Goal: Information Seeking & Learning: Learn about a topic

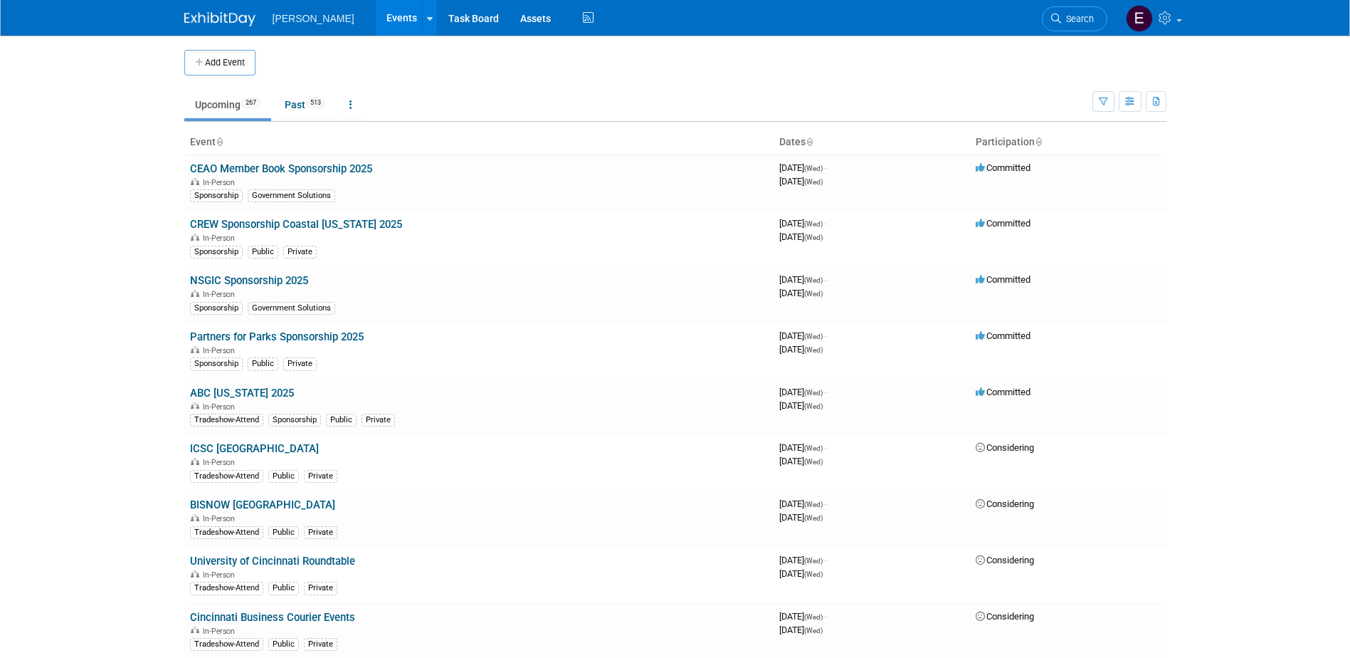
click at [1054, 5] on li "Search" at bounding box center [1074, 17] width 65 height 35
click at [1075, 19] on span "Search" at bounding box center [1077, 19] width 33 height 11
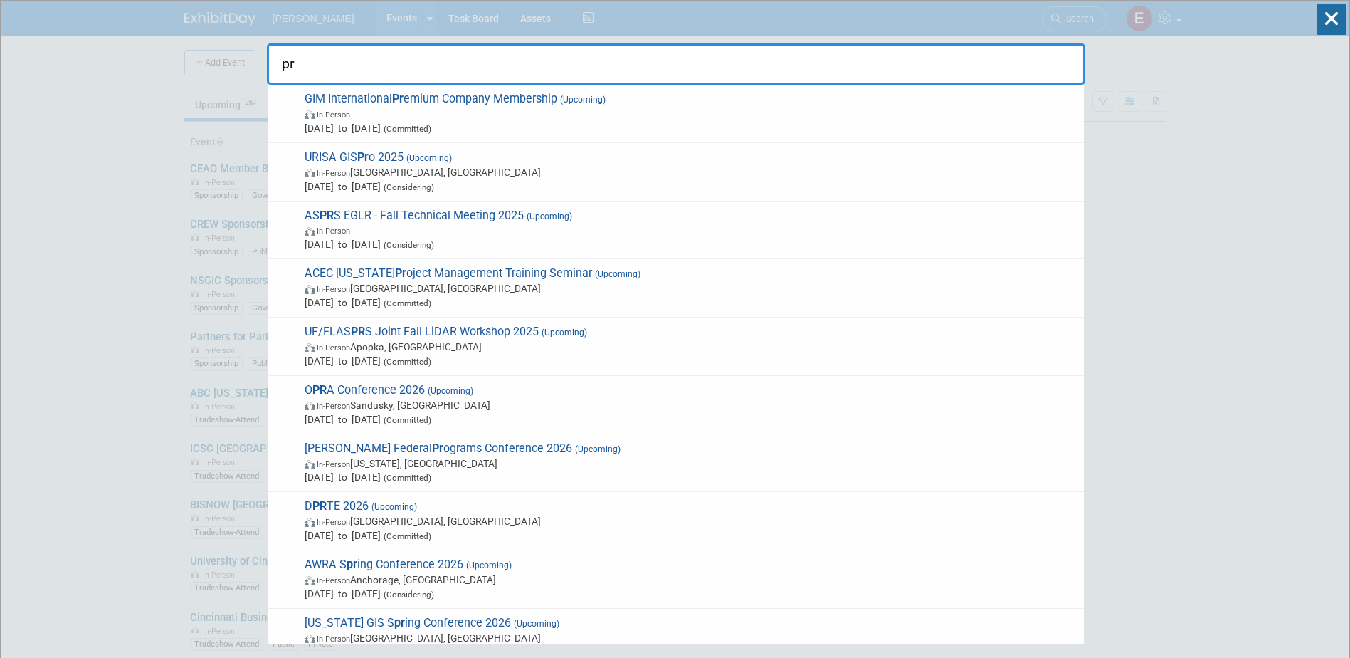
type input "p"
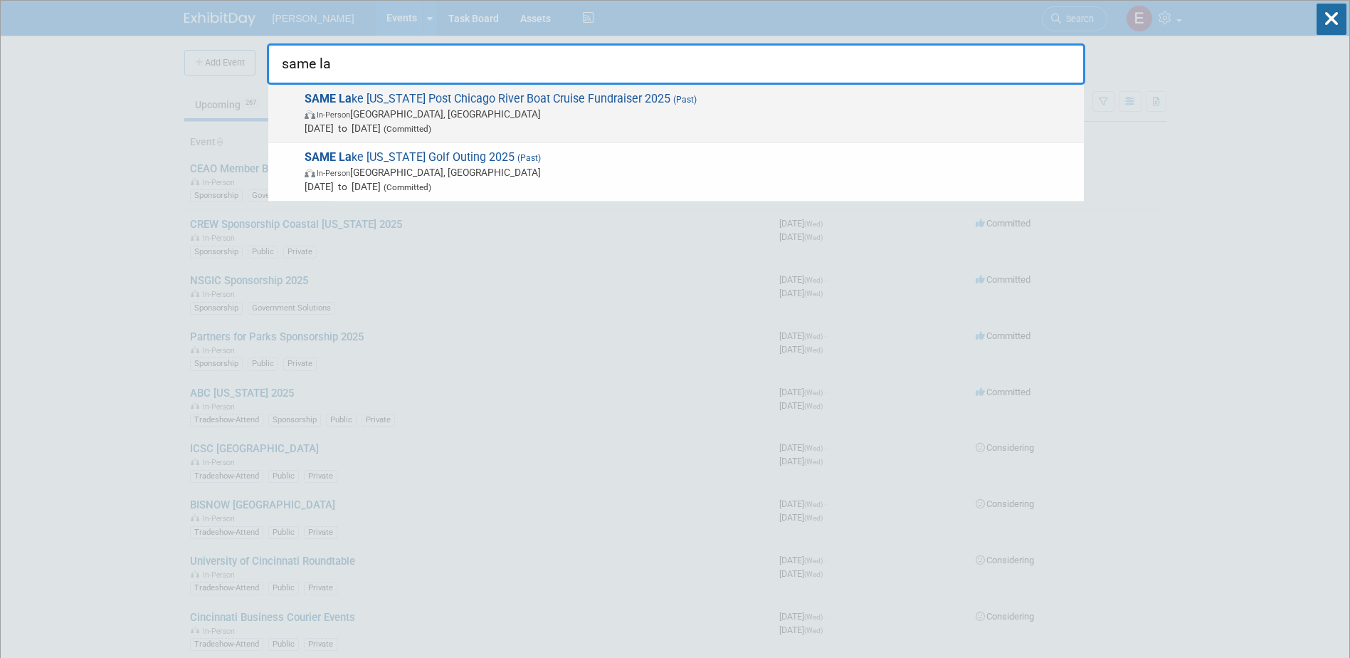
type input "same la"
click at [549, 108] on span "In-Person Chicago, IL" at bounding box center [691, 114] width 772 height 14
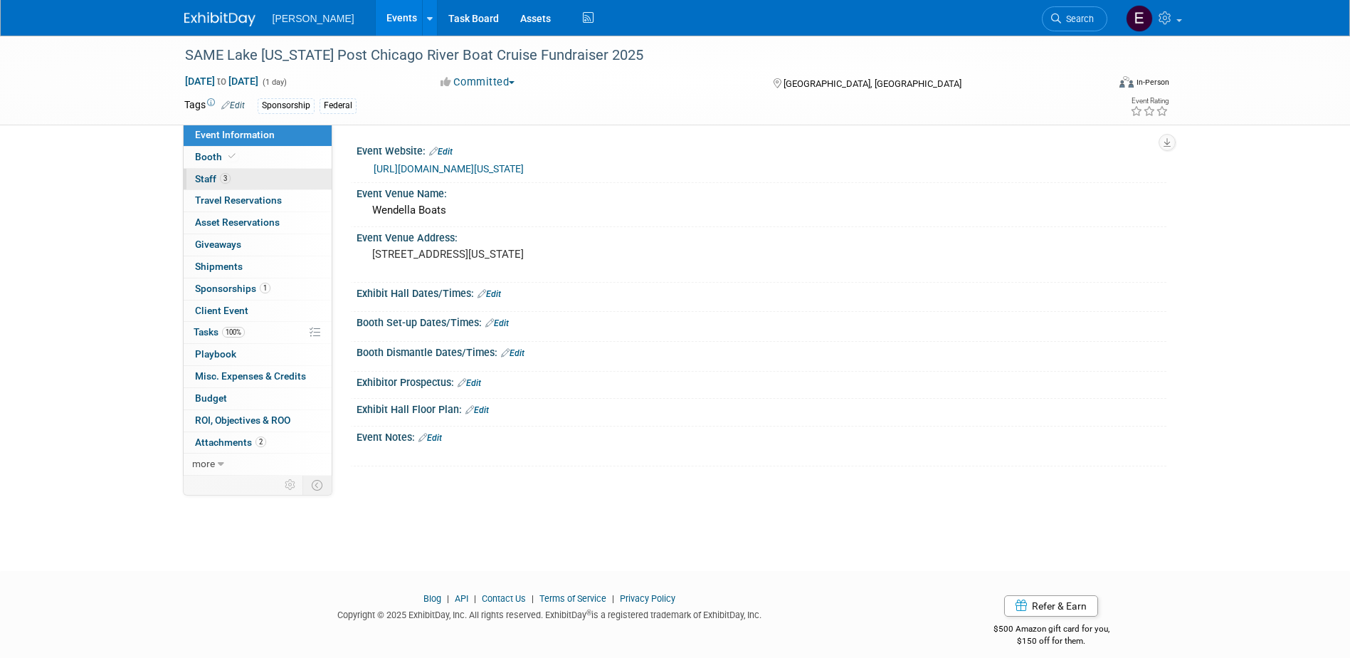
click at [233, 174] on link "3 Staff 3" at bounding box center [258, 179] width 148 height 21
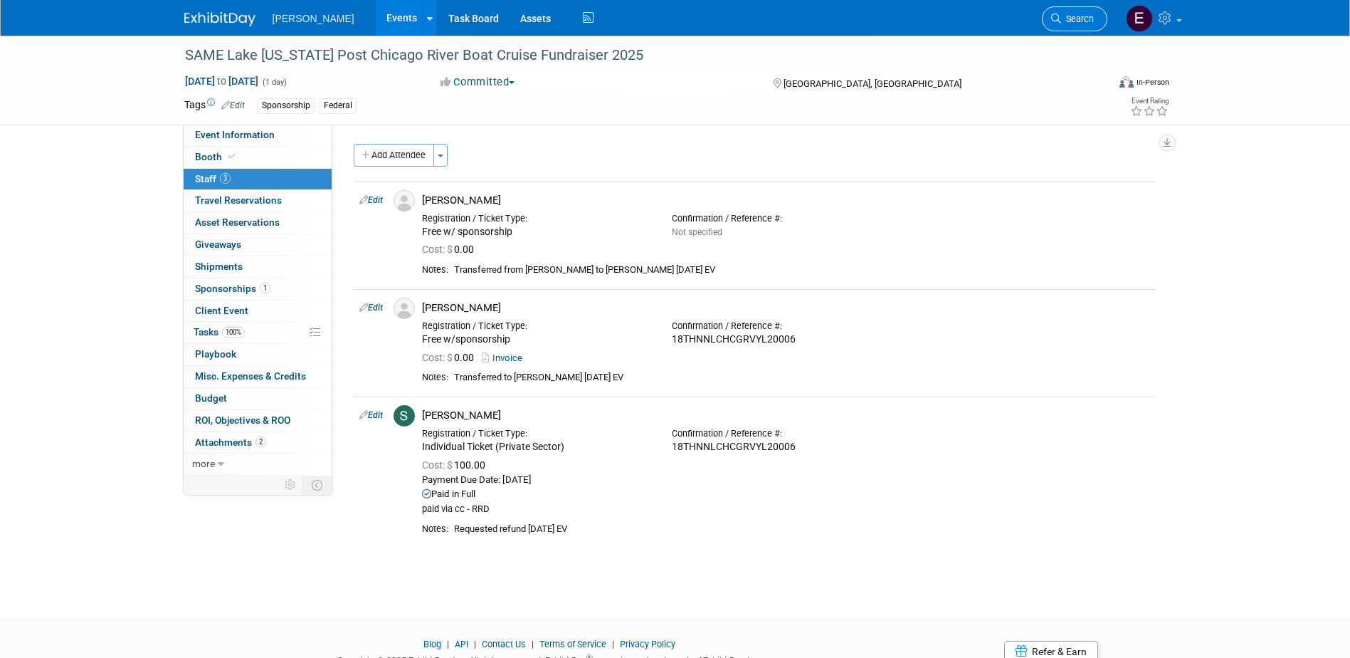
click at [1070, 19] on span "Search" at bounding box center [1077, 19] width 33 height 11
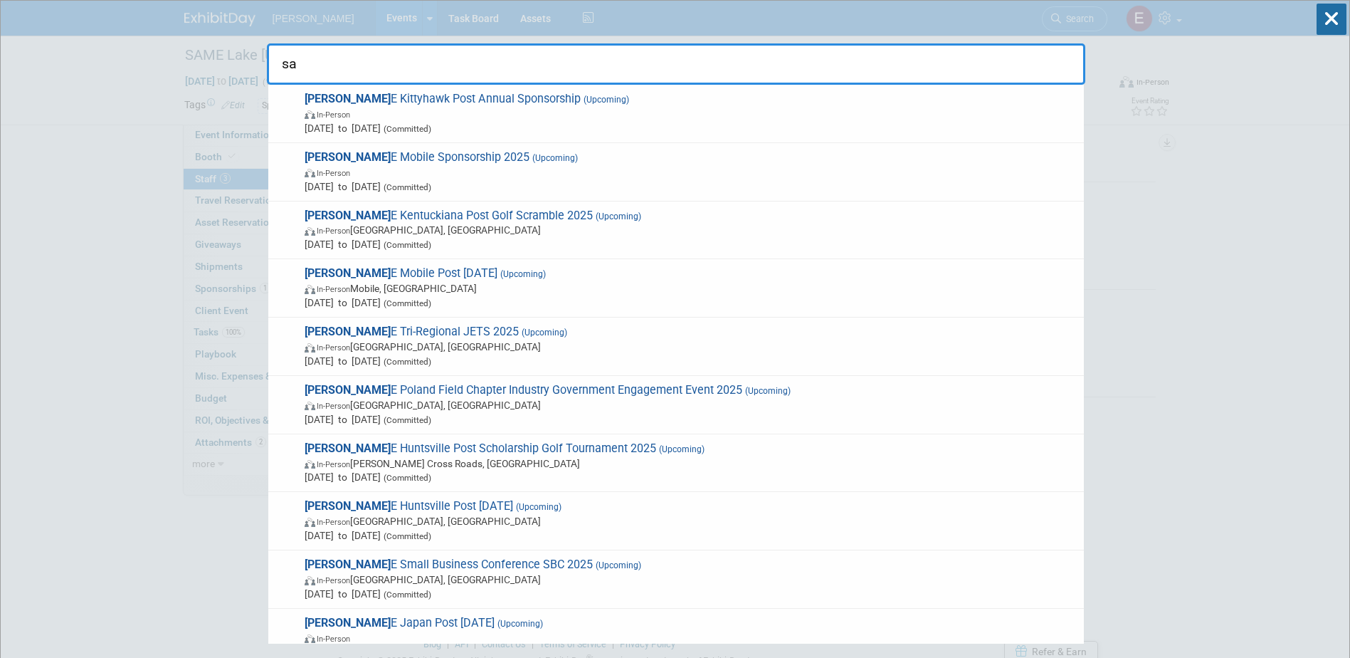
type input "s"
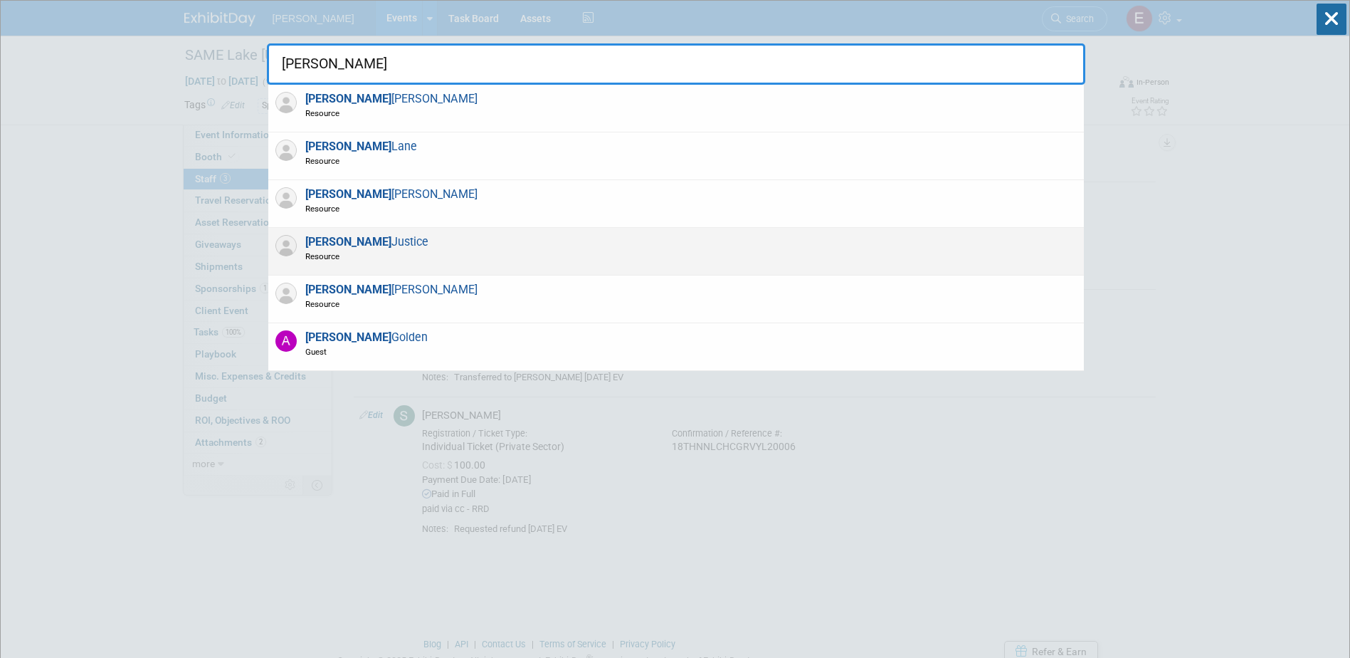
click at [345, 253] on span "Resource" at bounding box center [366, 256] width 123 height 12
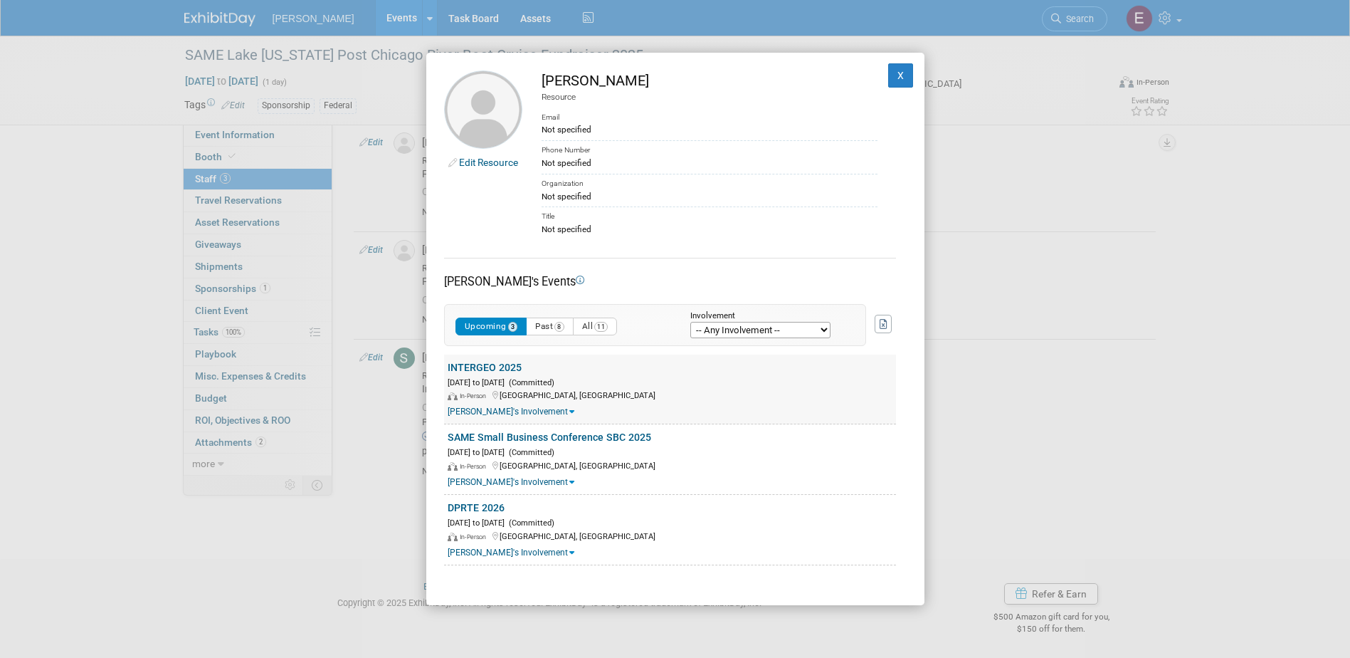
scroll to position [58, 0]
click at [557, 322] on button "Past 8" at bounding box center [550, 326] width 48 height 18
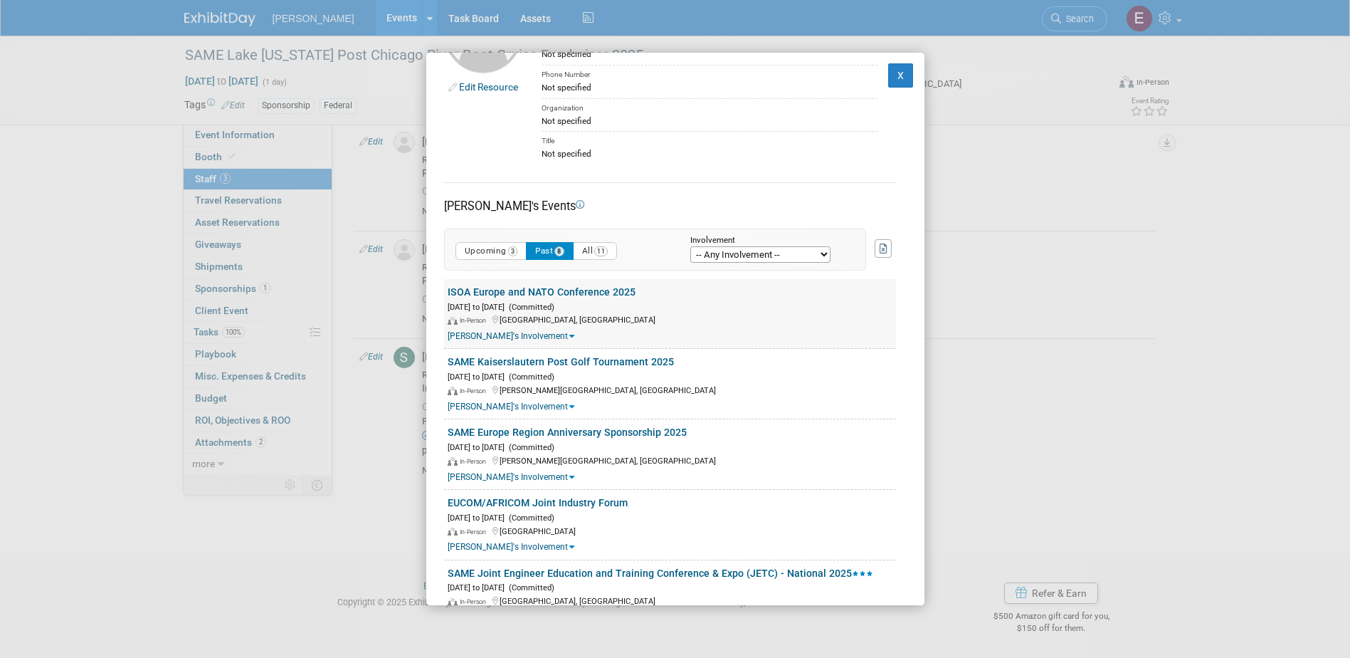
scroll to position [0, 0]
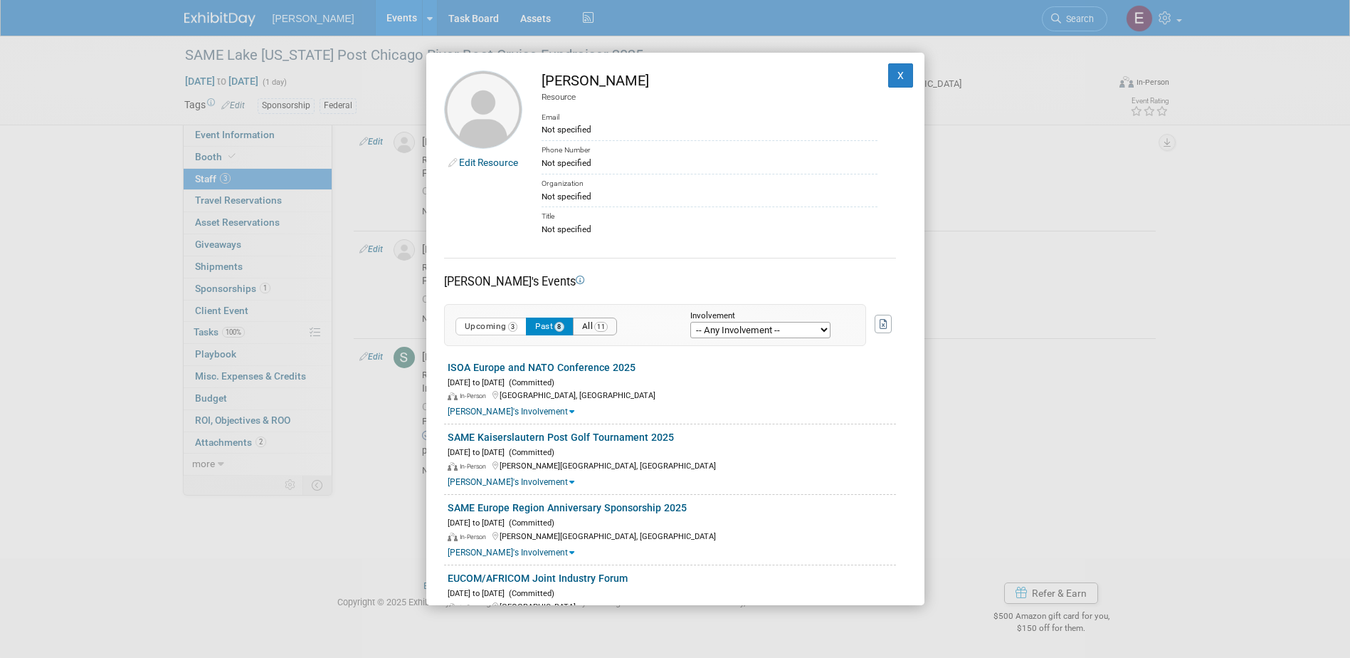
click at [615, 327] on button "All 11" at bounding box center [595, 326] width 45 height 18
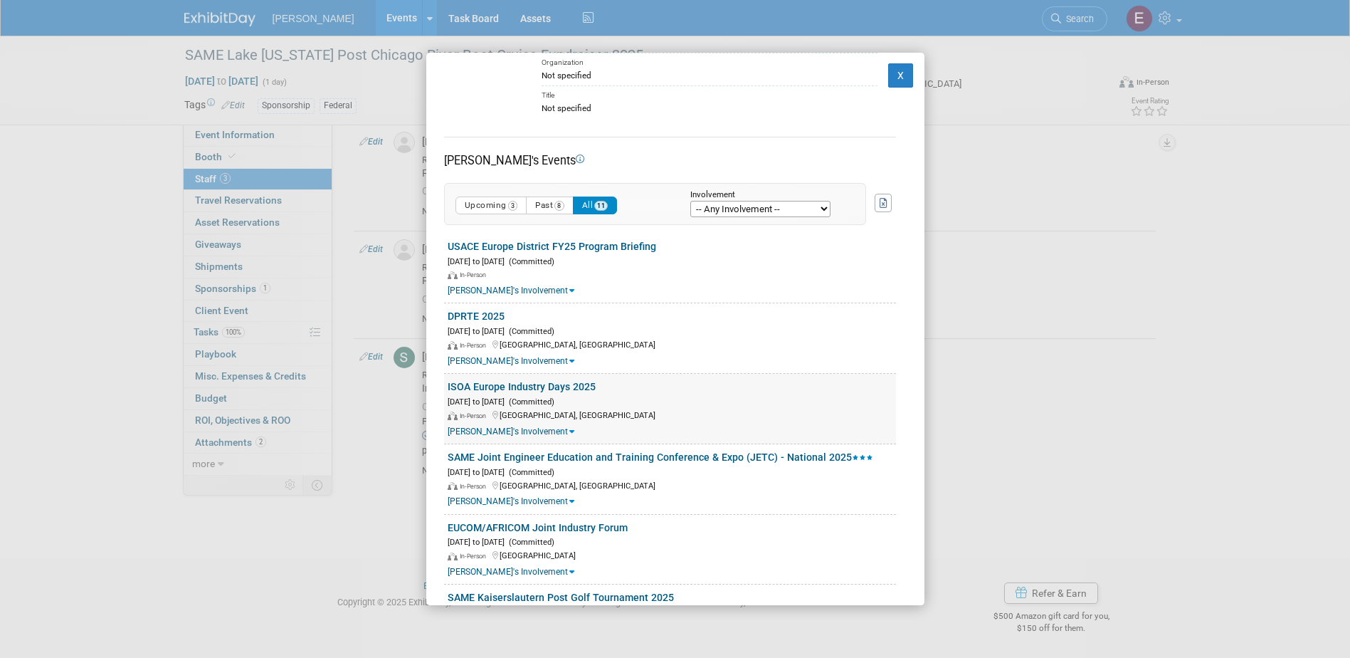
scroll to position [114, 0]
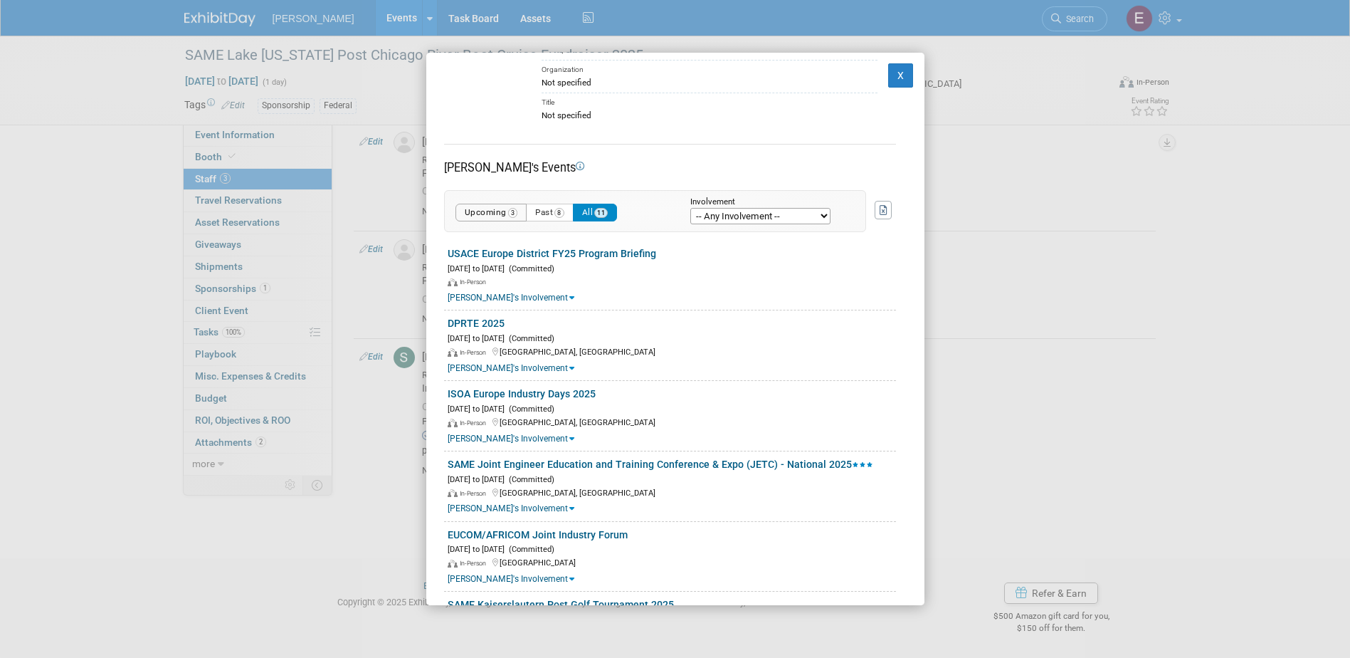
click at [488, 211] on button "Upcoming 3" at bounding box center [491, 213] width 72 height 18
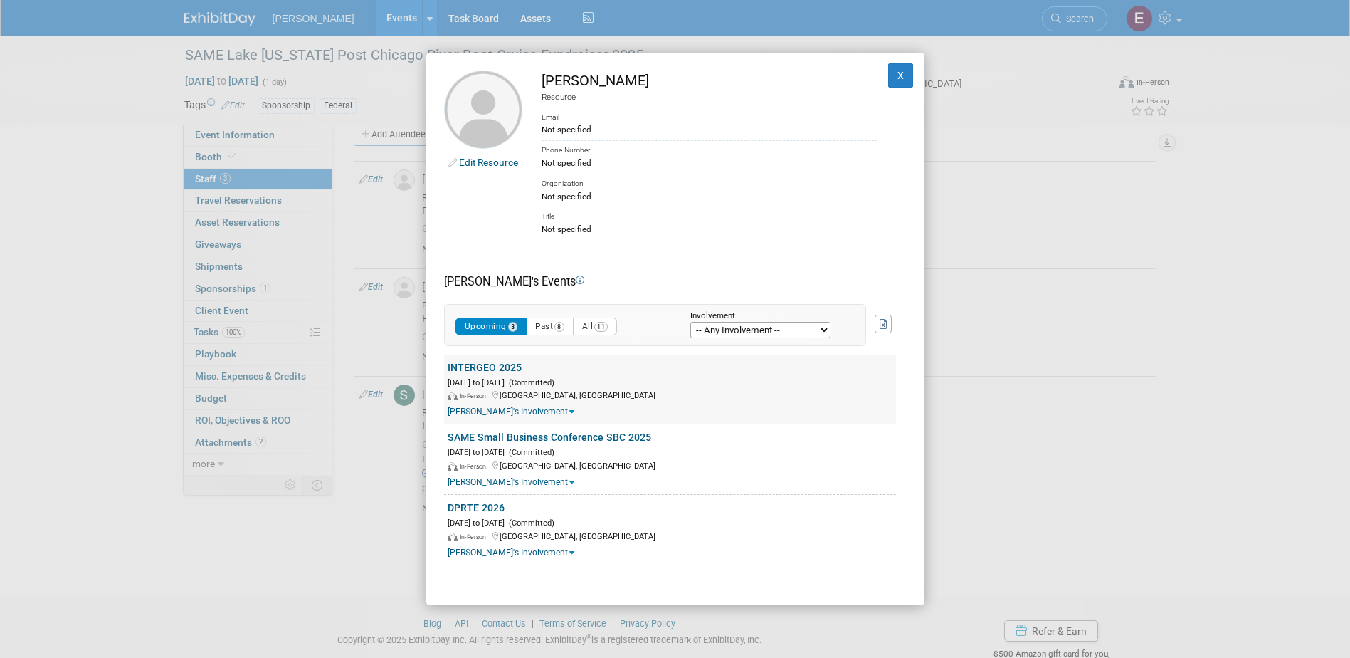
scroll to position [0, 0]
click at [501, 321] on button "Upcoming 3" at bounding box center [491, 326] width 72 height 18
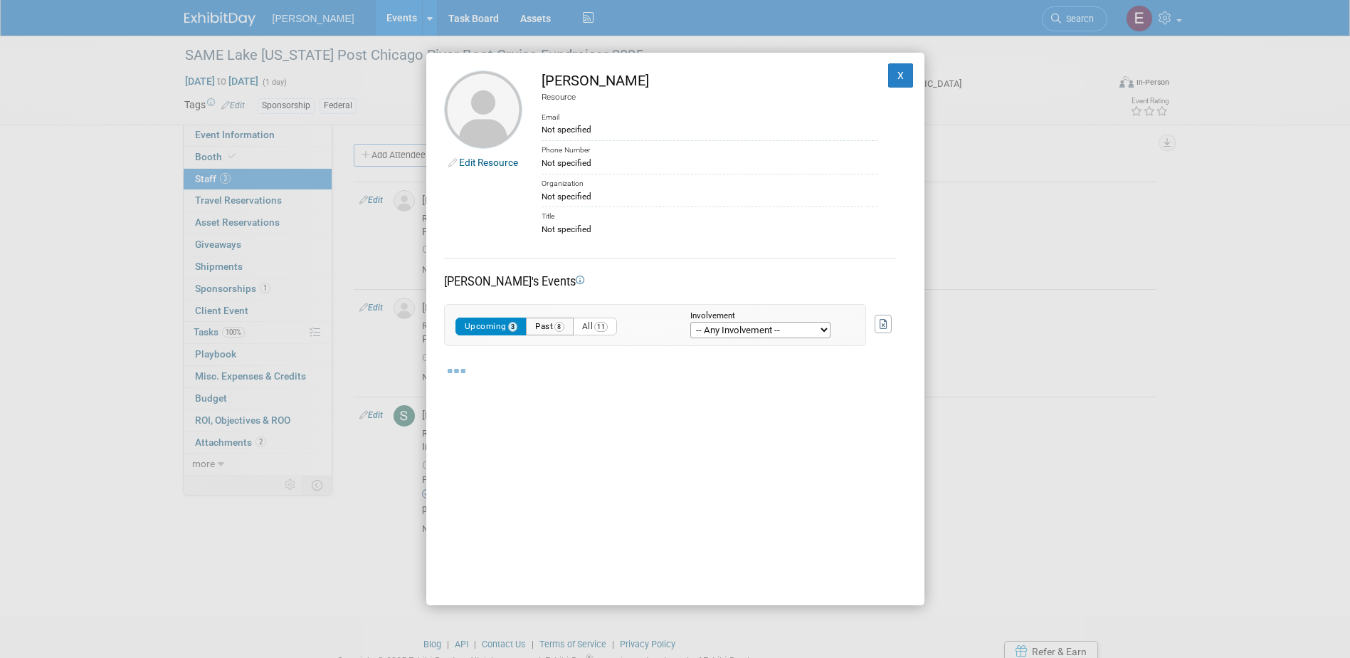
click at [542, 320] on button "Past 8" at bounding box center [550, 326] width 48 height 18
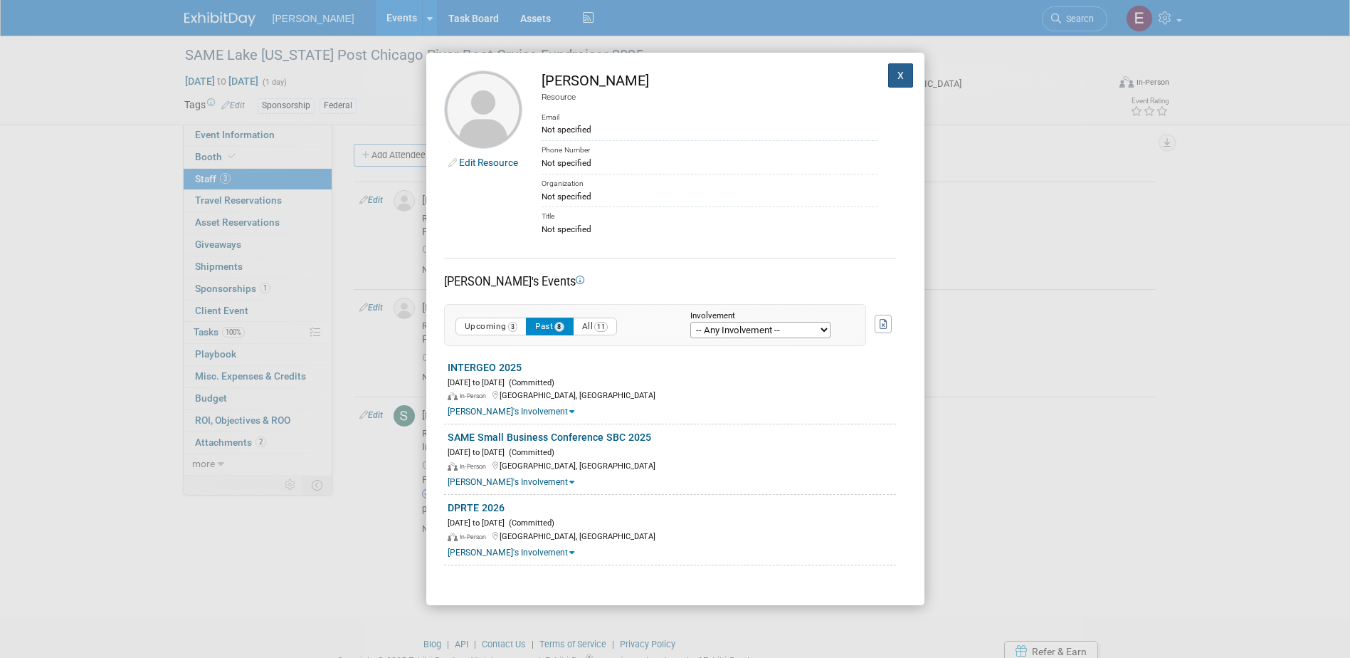
click at [888, 80] on button "X" at bounding box center [901, 75] width 26 height 24
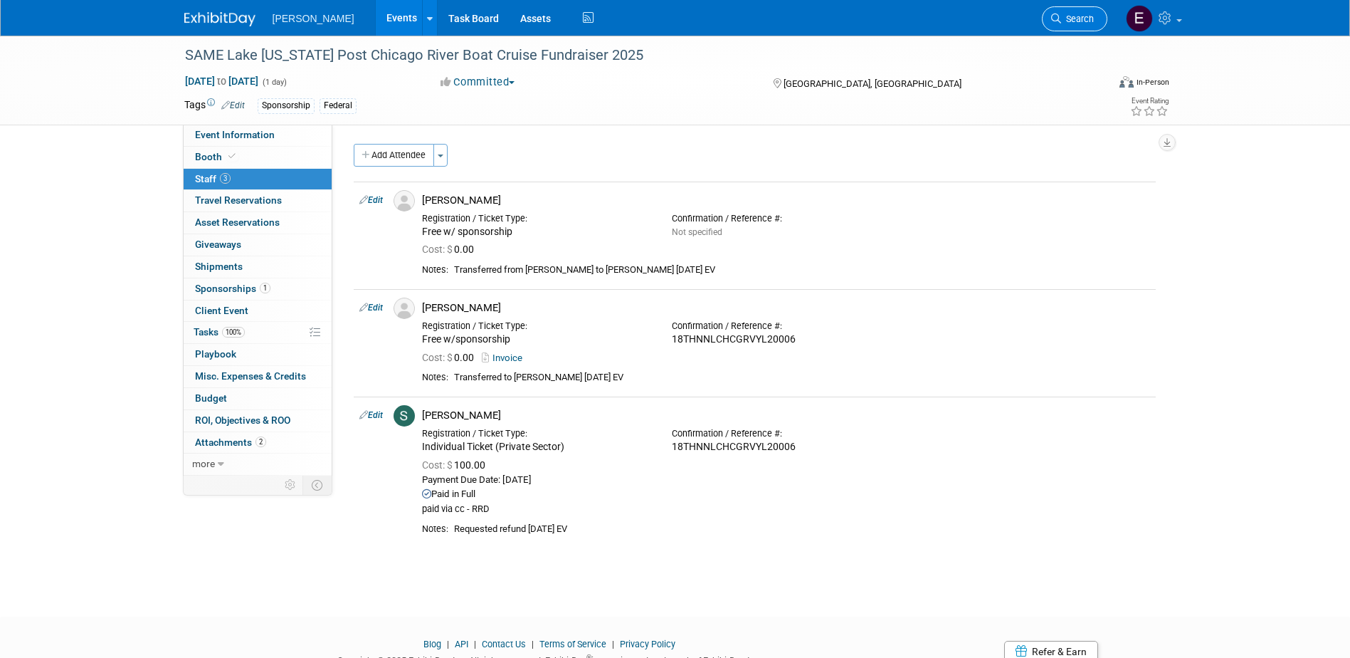
click at [1088, 11] on link "Search" at bounding box center [1074, 18] width 65 height 25
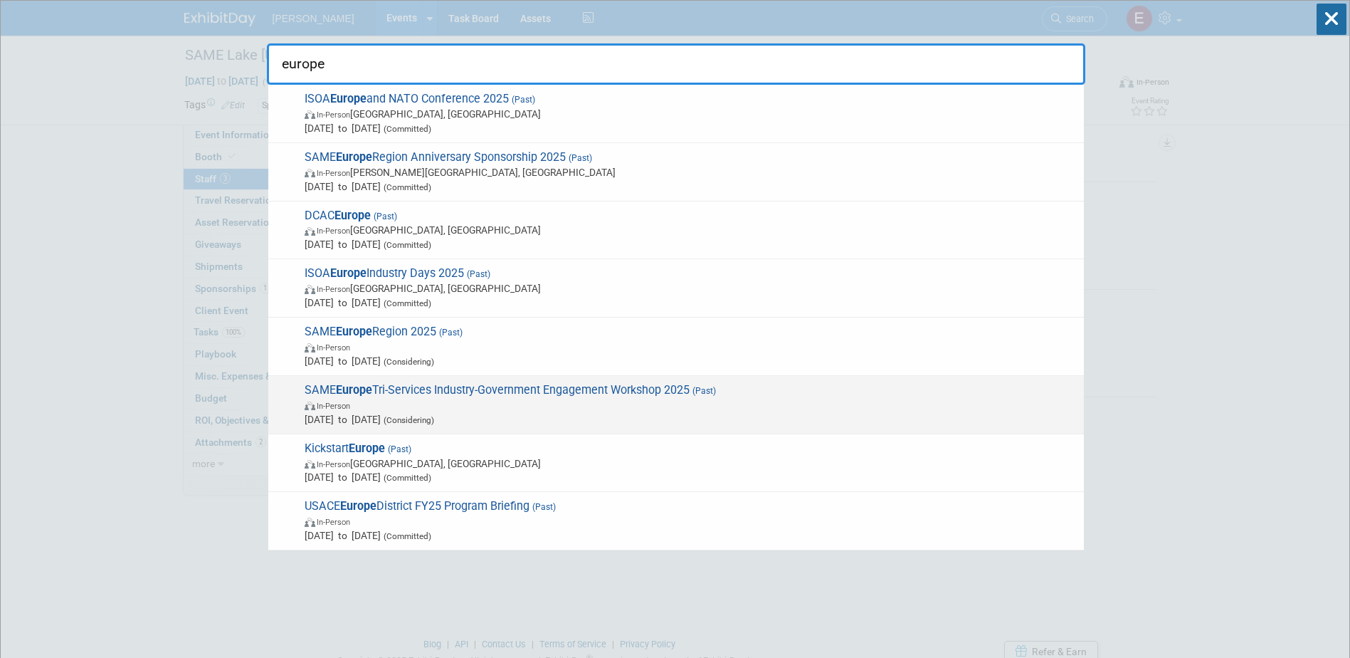
click at [354, 393] on strong "Europe" at bounding box center [354, 390] width 36 height 14
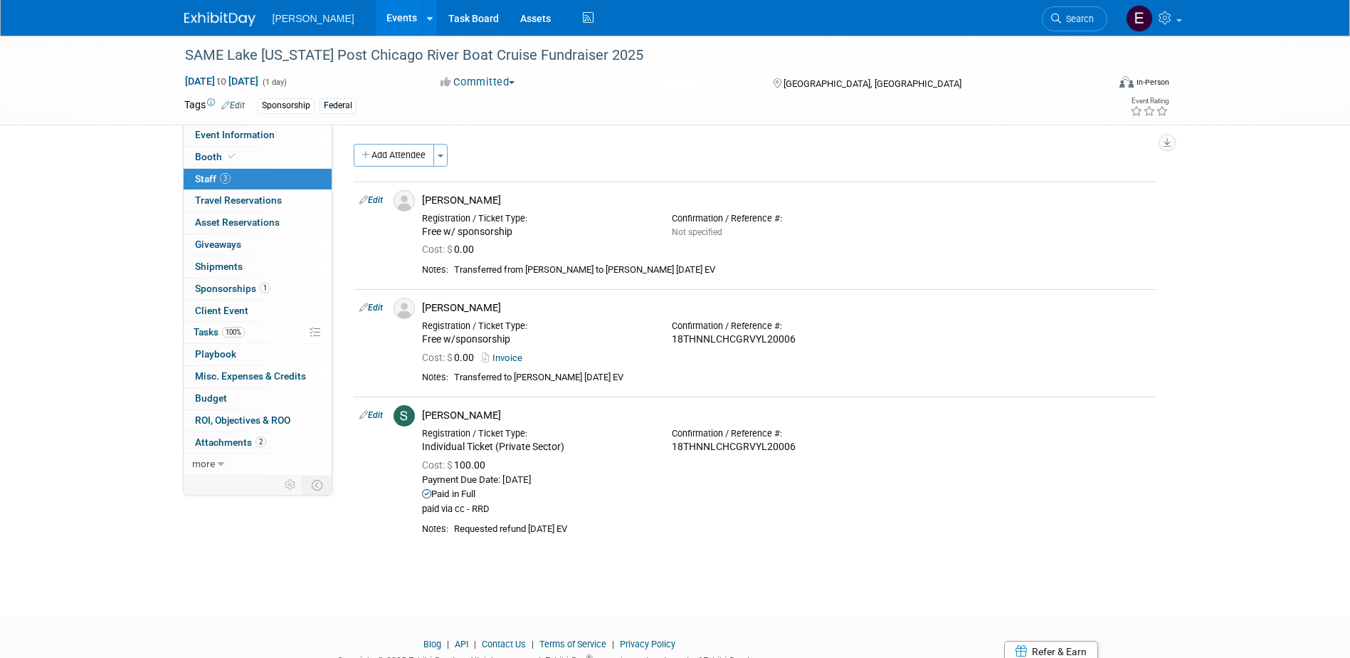
click at [1087, 13] on link "Search" at bounding box center [1074, 18] width 65 height 25
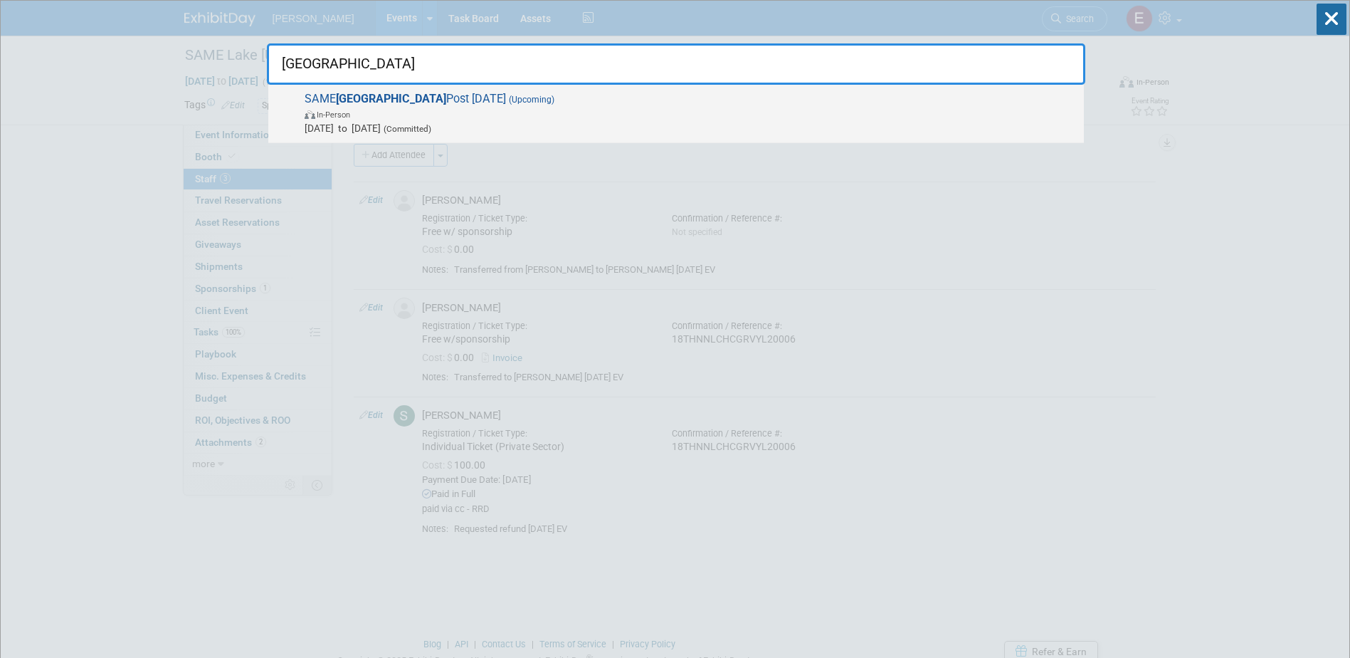
type input "japan"
click at [446, 107] on span "In-Person" at bounding box center [691, 114] width 772 height 14
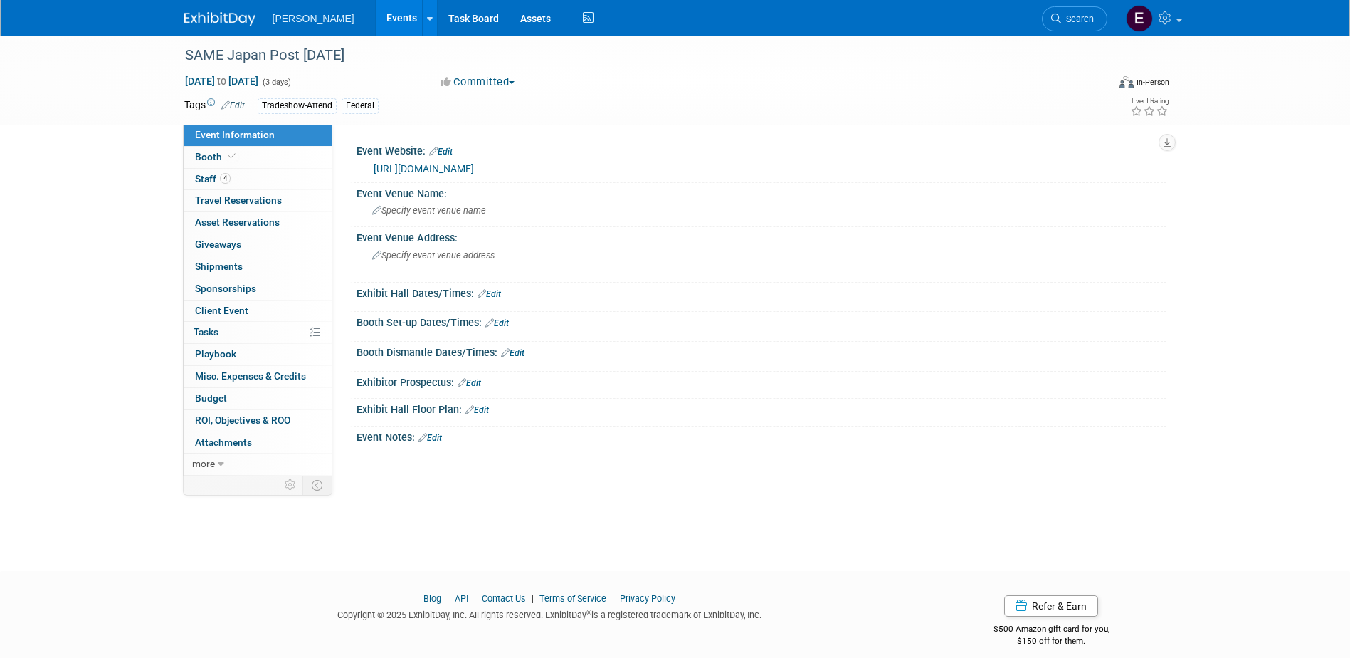
click at [216, 164] on link "Booth" at bounding box center [258, 157] width 148 height 21
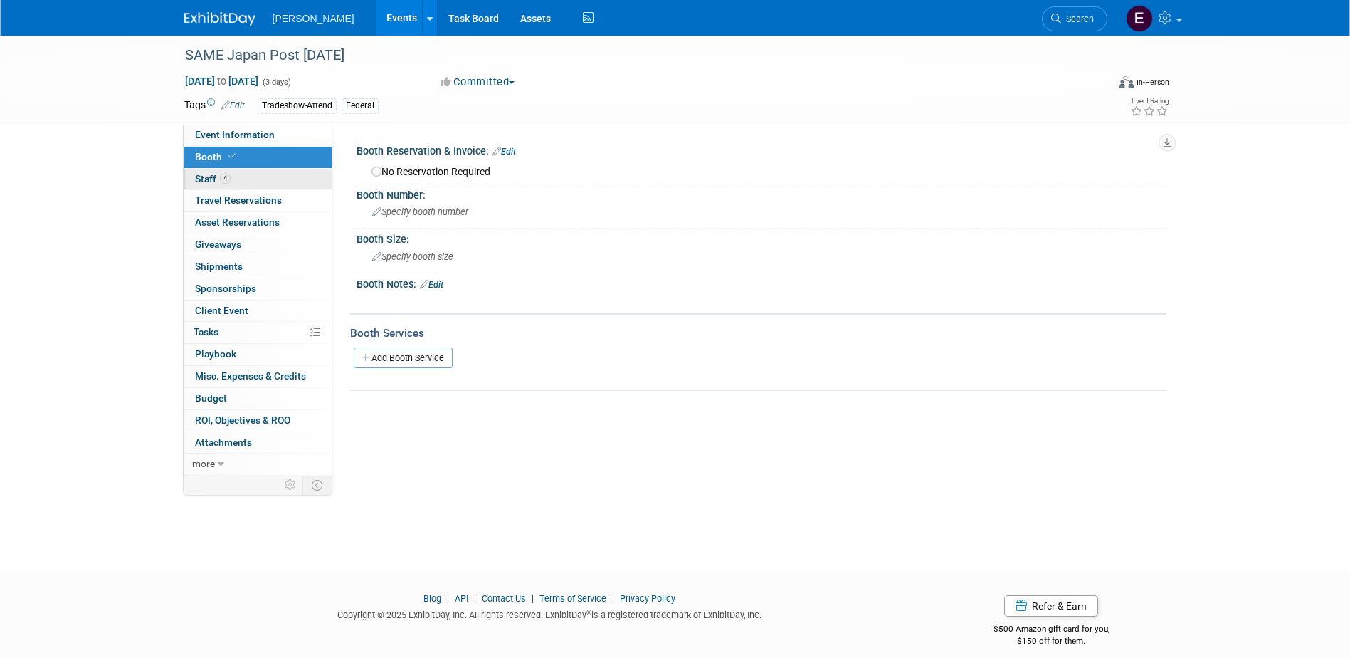
click at [216, 172] on link "4 Staff 4" at bounding box center [258, 179] width 148 height 21
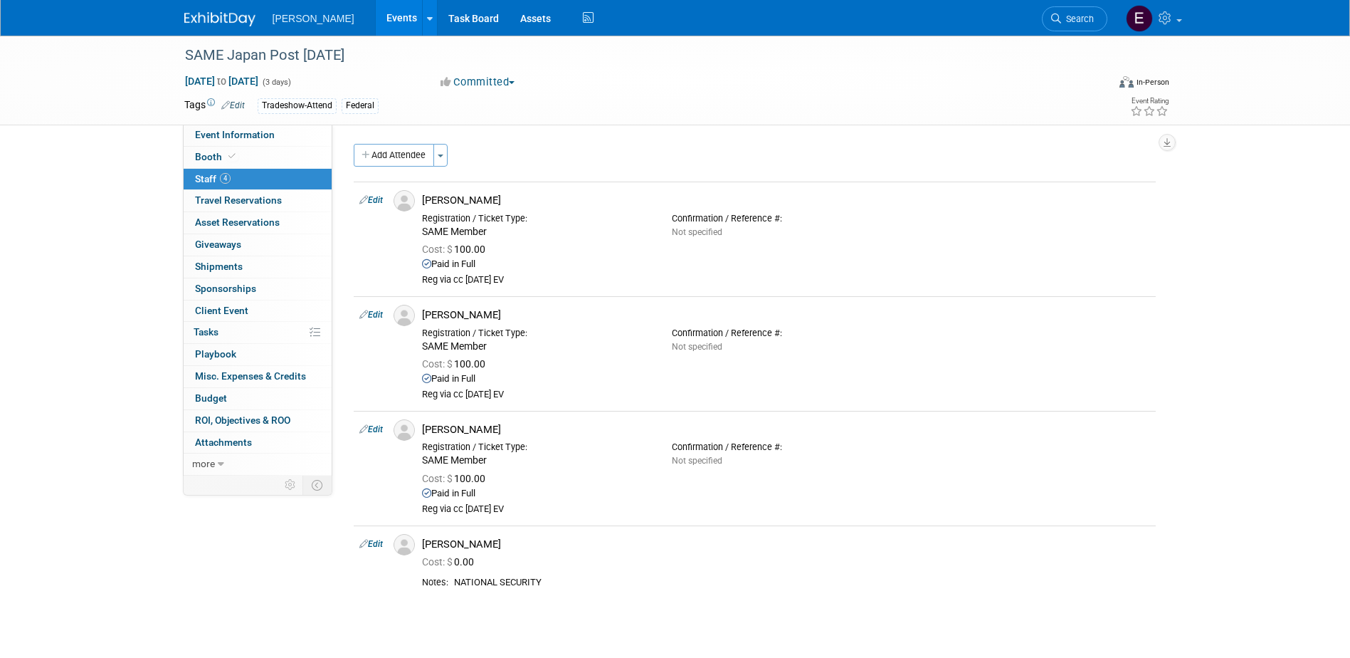
drag, startPoint x: 85, startPoint y: 128, endPoint x: 384, endPoint y: 102, distance: 300.8
click at [91, 123] on div "SAME Japan Post Industry Day 2025 Dec 8, 2025 to Dec 10, 2025 (3 days) Dec 8, 2…" at bounding box center [675, 340] width 1350 height 608
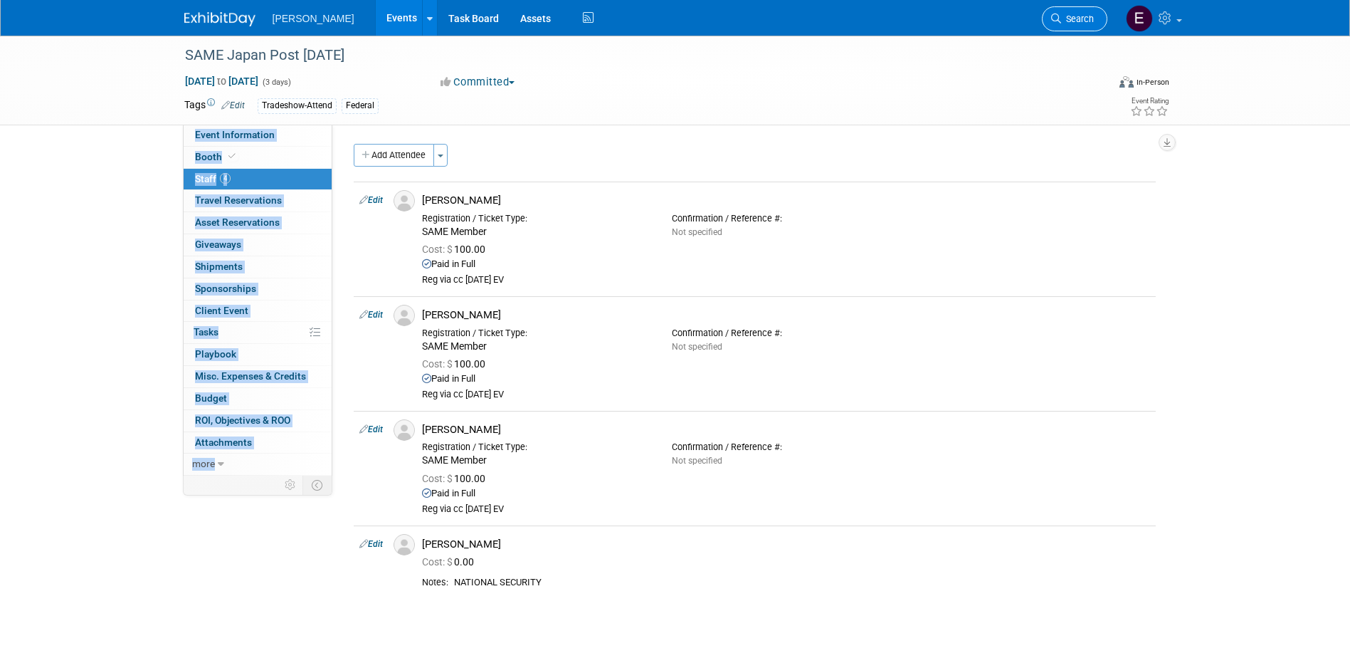
click at [1069, 18] on span "Search" at bounding box center [1077, 19] width 33 height 11
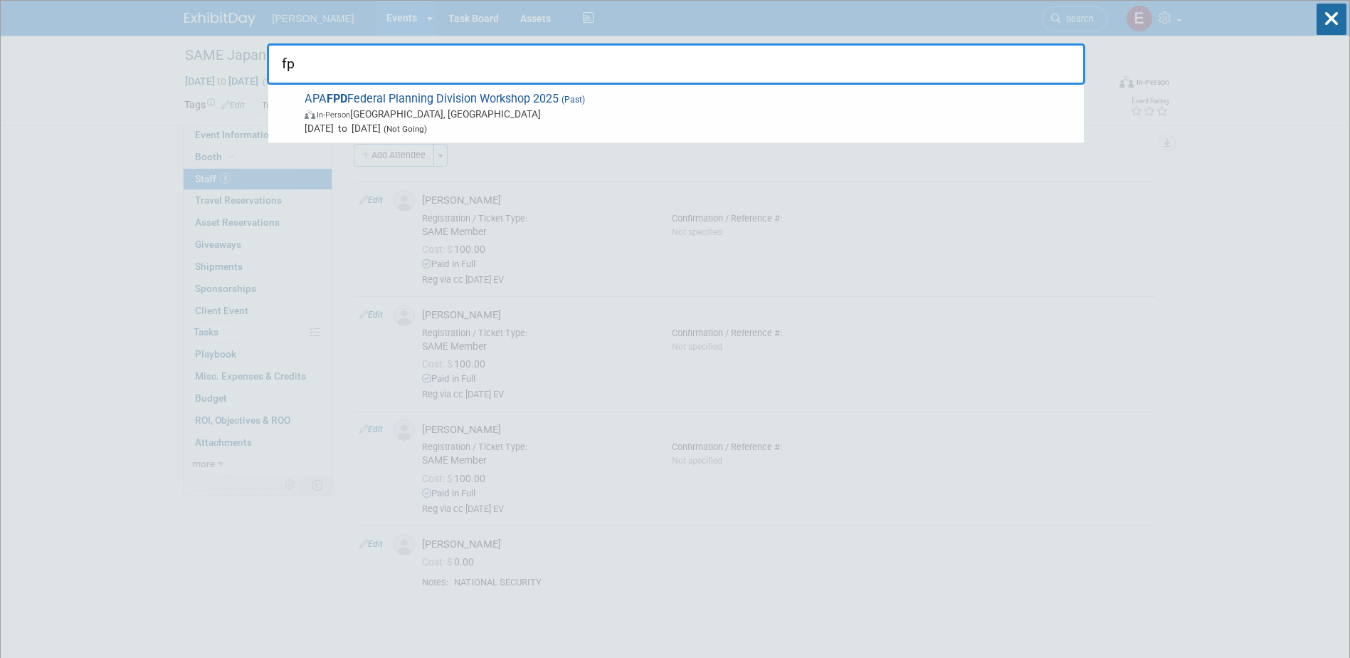
type input "f"
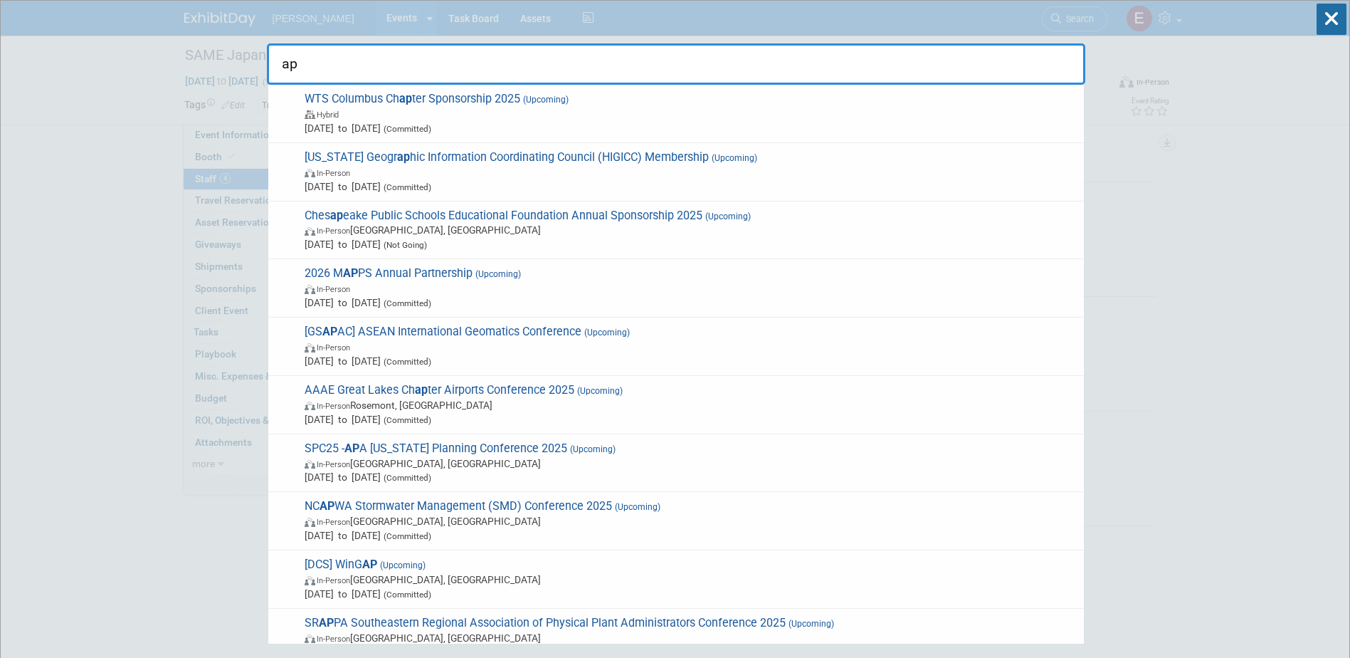
type input "a"
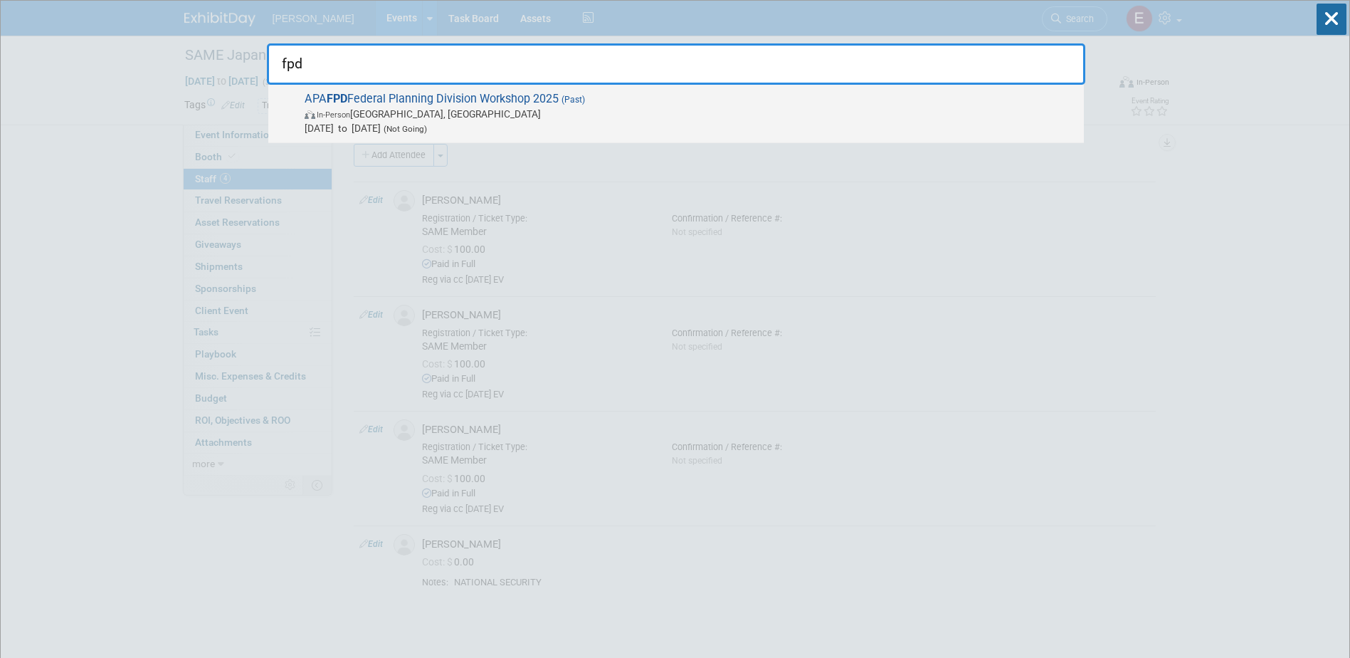
type input "fpd"
click at [388, 118] on span "In-Person Westminster, CO" at bounding box center [691, 114] width 772 height 14
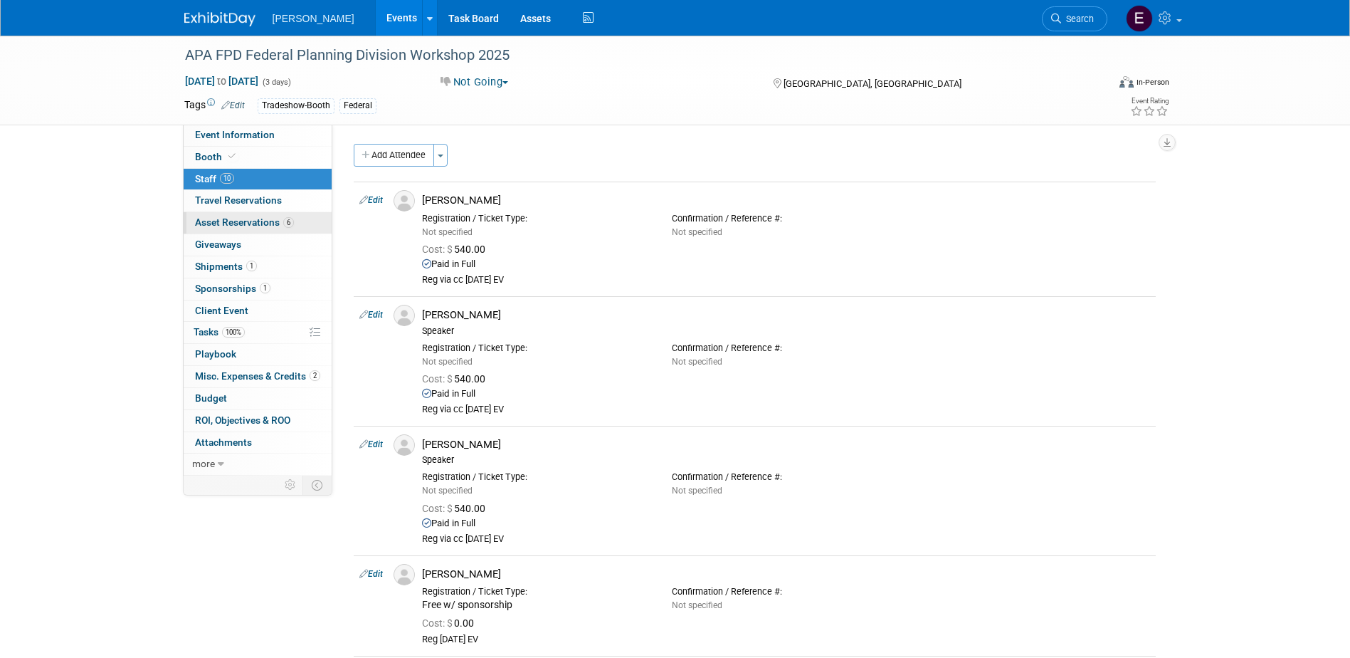
click at [262, 219] on span "Asset Reservations 6" at bounding box center [244, 221] width 99 height 11
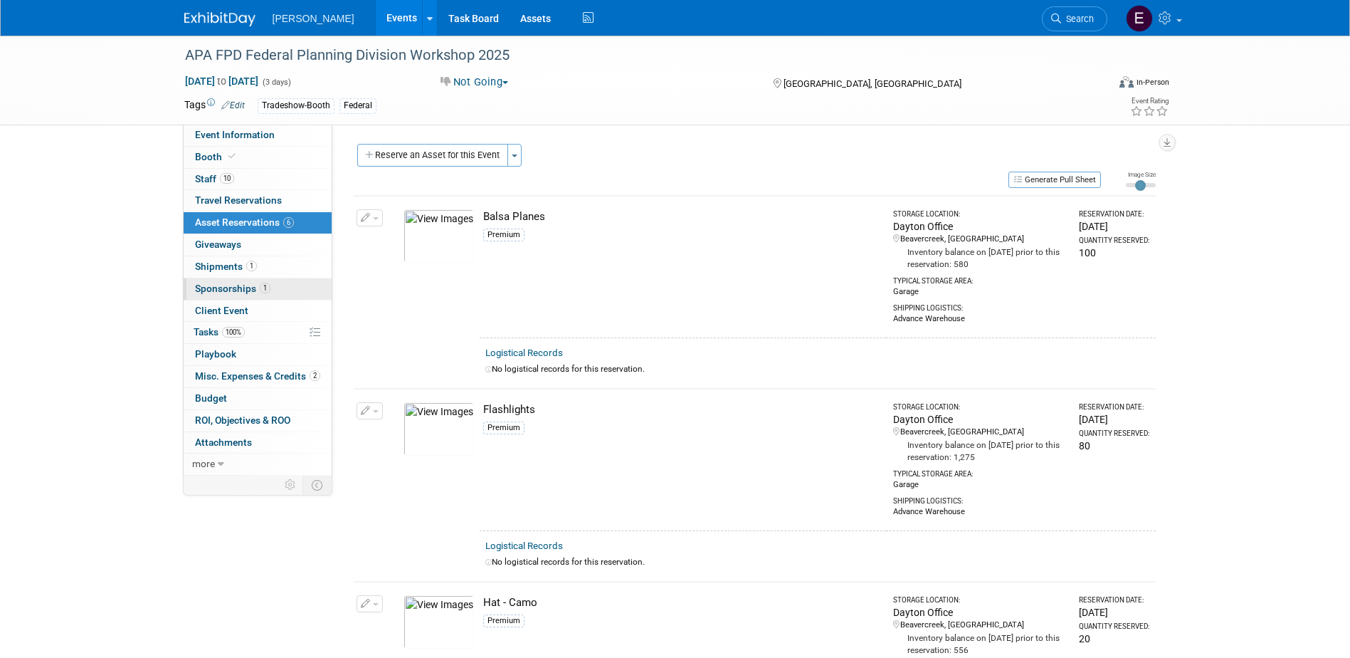
click at [265, 285] on span "1" at bounding box center [265, 288] width 11 height 11
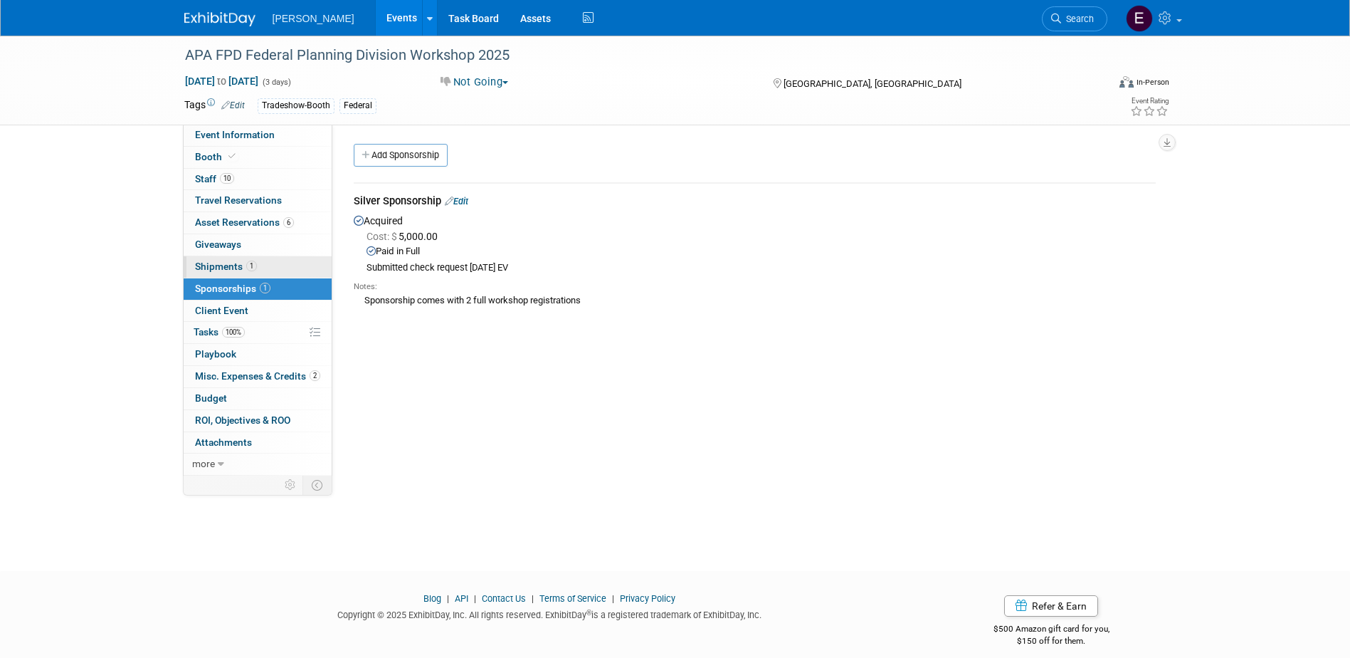
click at [258, 261] on link "1 Shipments 1" at bounding box center [258, 266] width 148 height 21
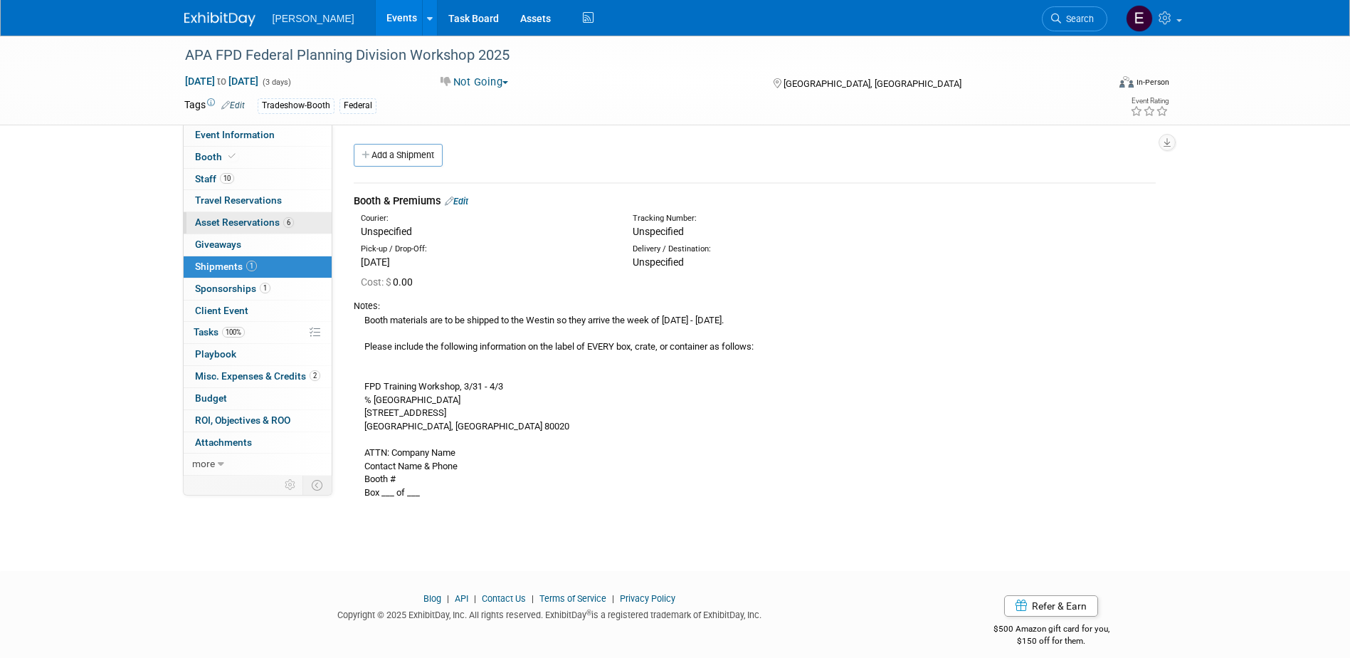
click at [262, 226] on span "Asset Reservations 6" at bounding box center [244, 221] width 99 height 11
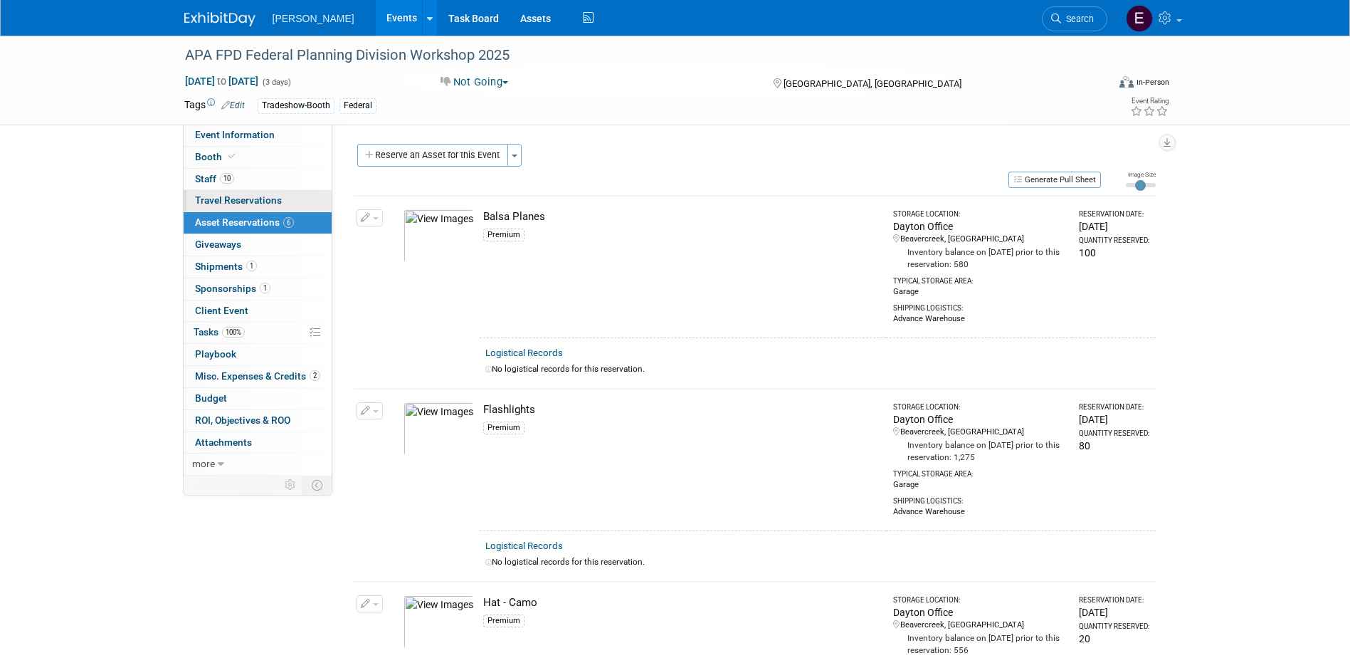
click at [254, 190] on link "0 Travel Reservations 0" at bounding box center [258, 200] width 148 height 21
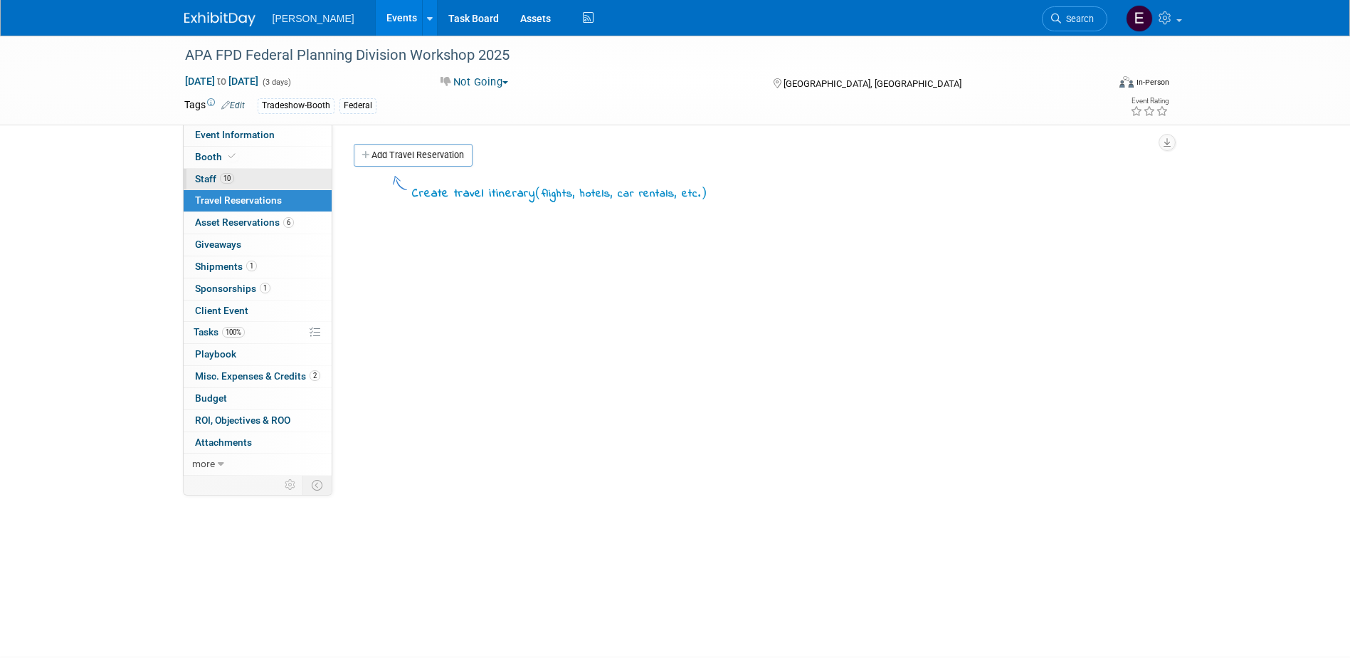
click at [246, 169] on link "10 Staff 10" at bounding box center [258, 179] width 148 height 21
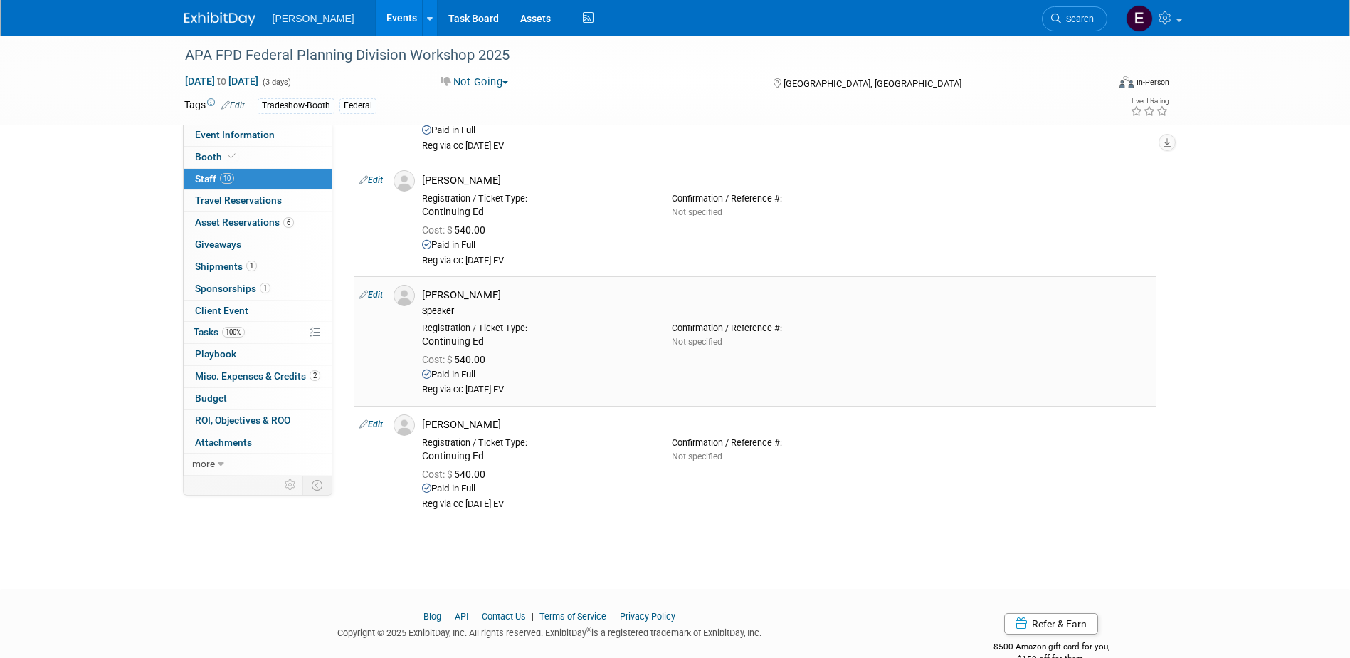
scroll to position [853, 0]
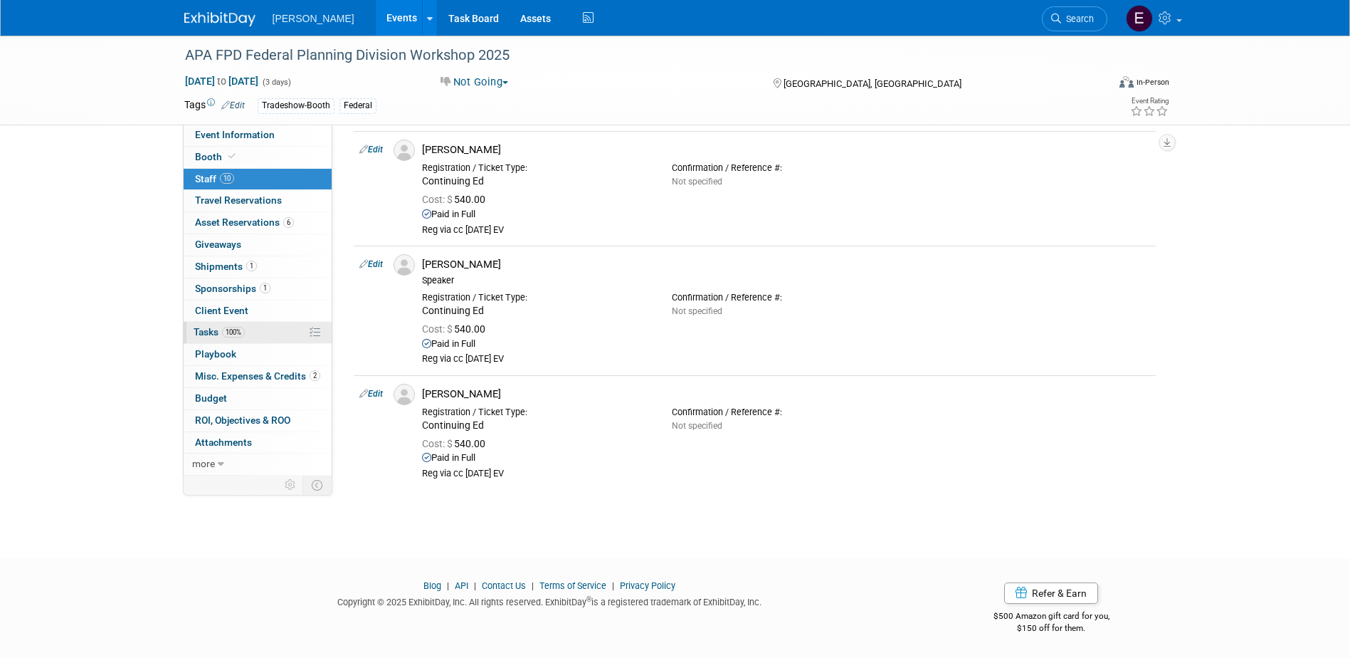
click at [252, 328] on link "100% Tasks 100%" at bounding box center [258, 332] width 148 height 21
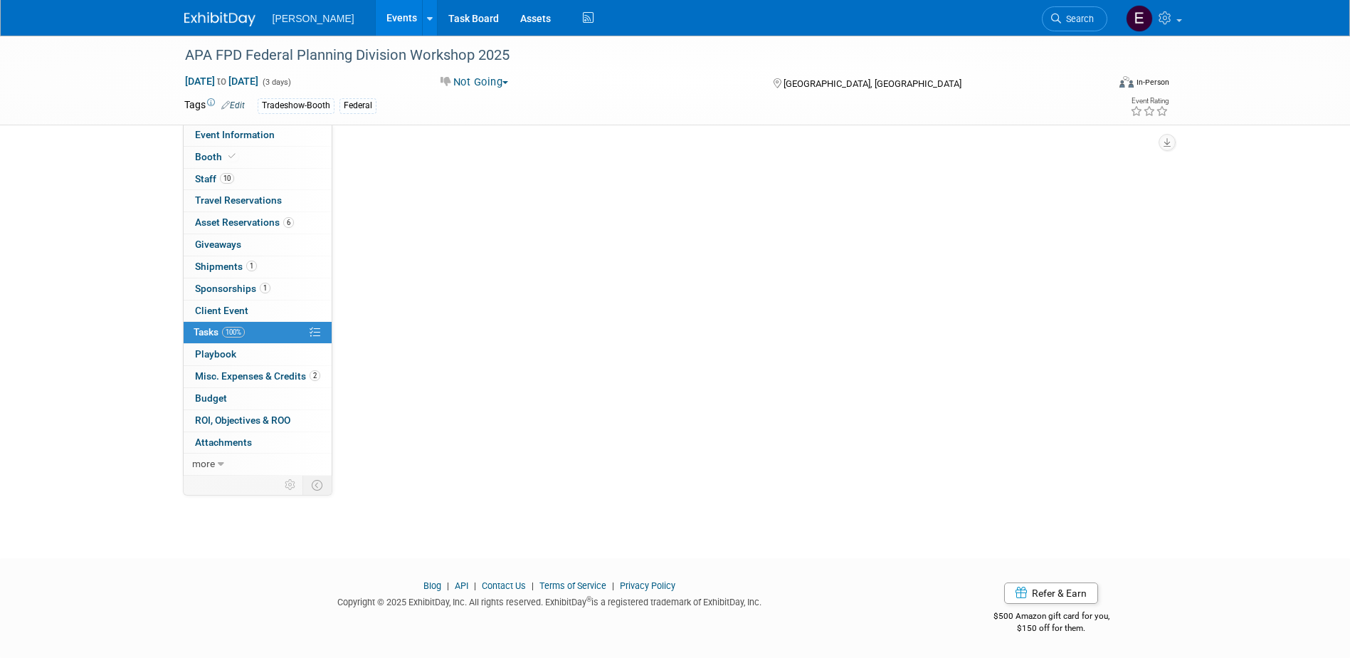
scroll to position [0, 0]
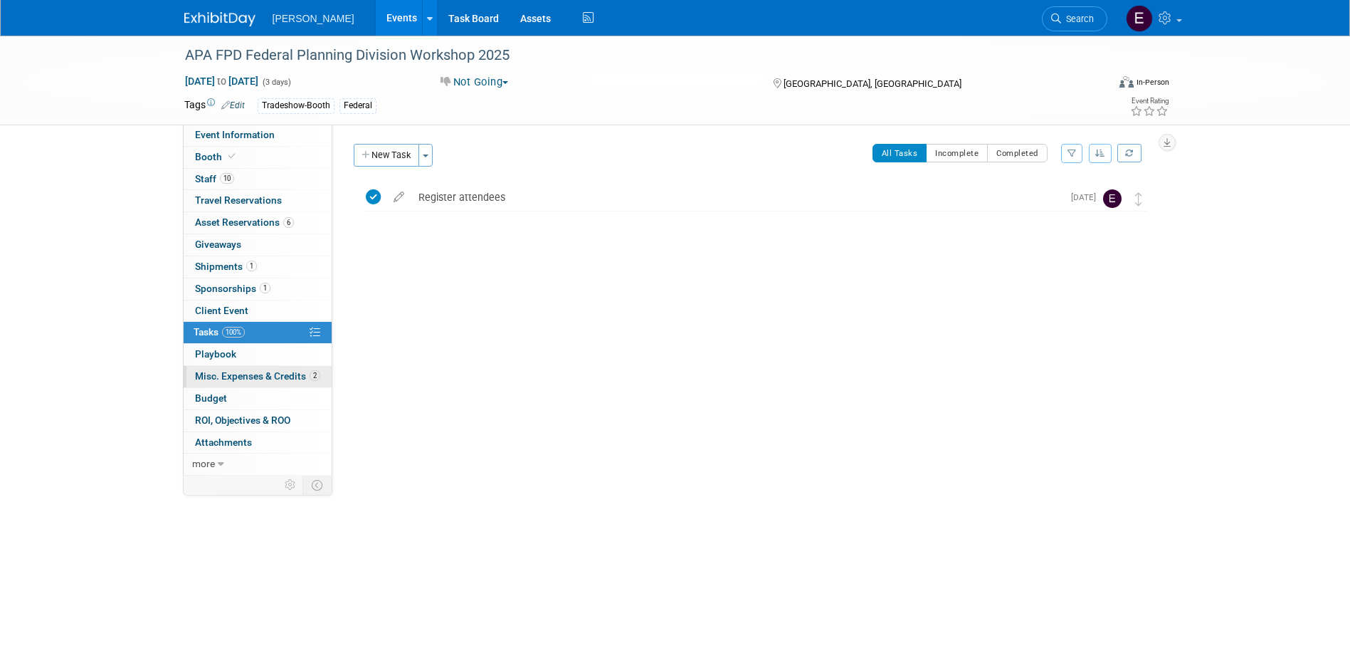
click at [264, 367] on link "2 Misc. Expenses & Credits 2" at bounding box center [258, 376] width 148 height 21
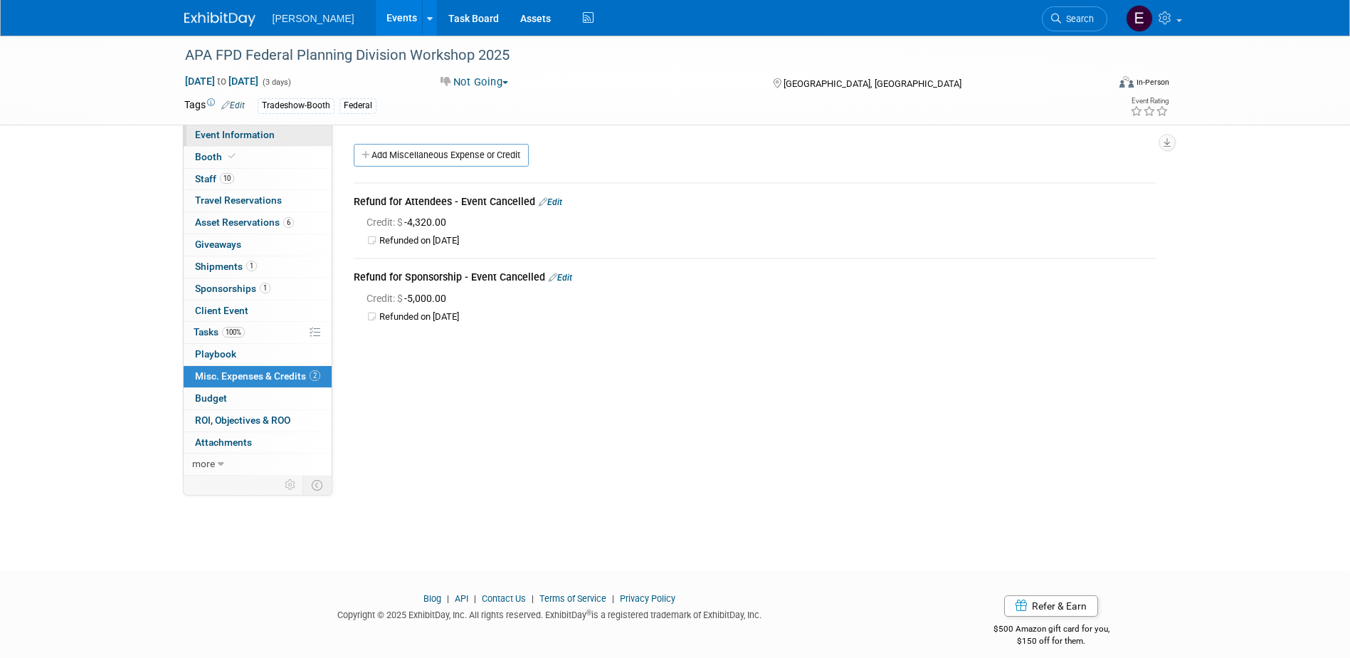
click at [258, 134] on span "Event Information" at bounding box center [235, 134] width 80 height 11
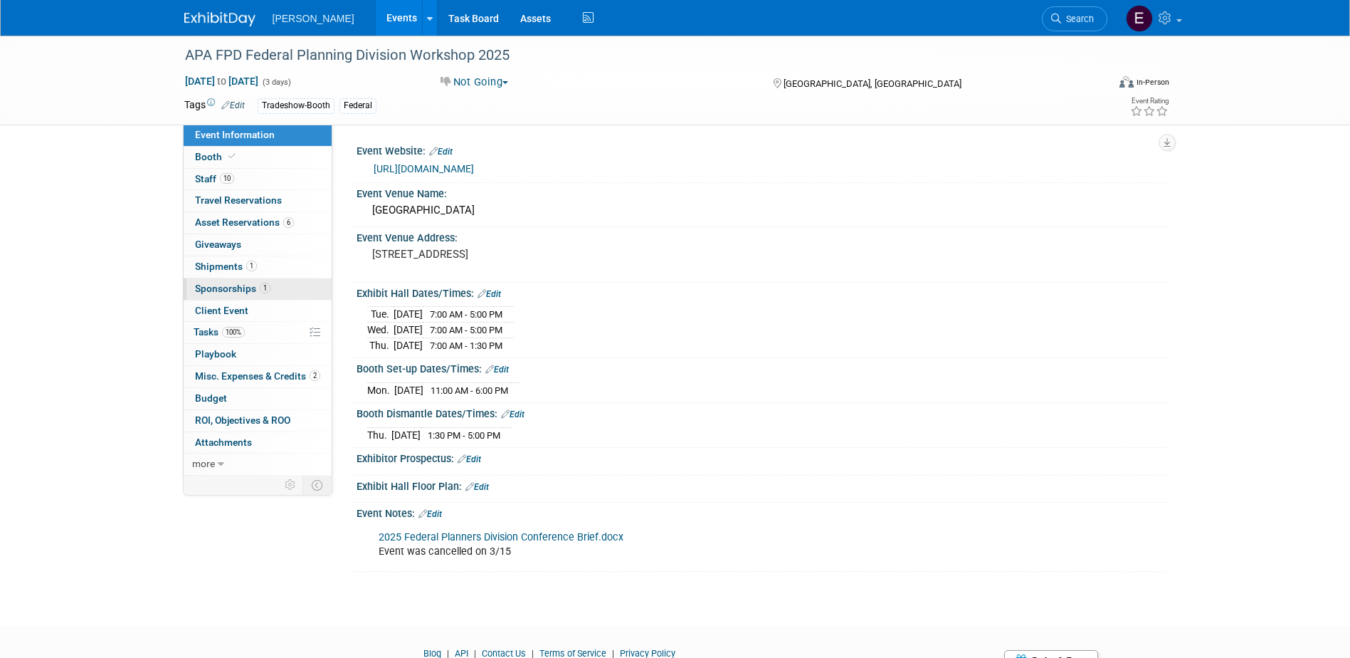
click at [221, 288] on span "Sponsorships 1" at bounding box center [232, 288] width 75 height 11
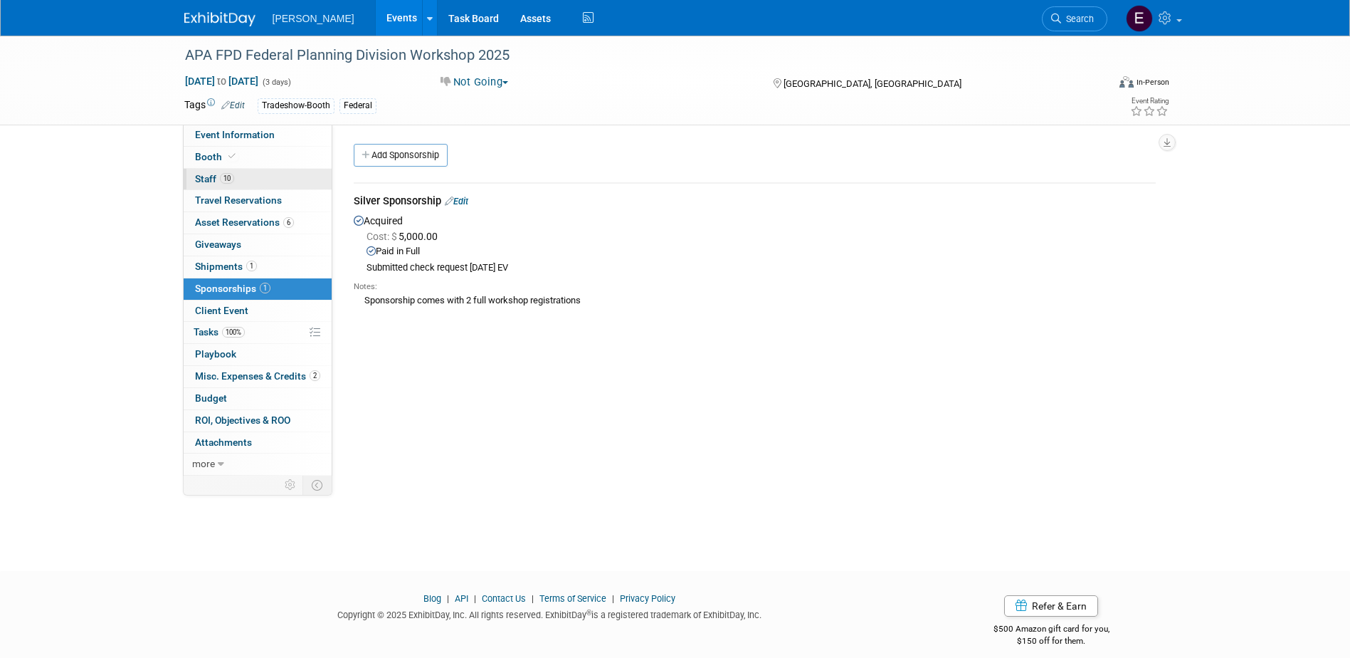
click at [263, 189] on link "10 Staff 10" at bounding box center [258, 179] width 148 height 21
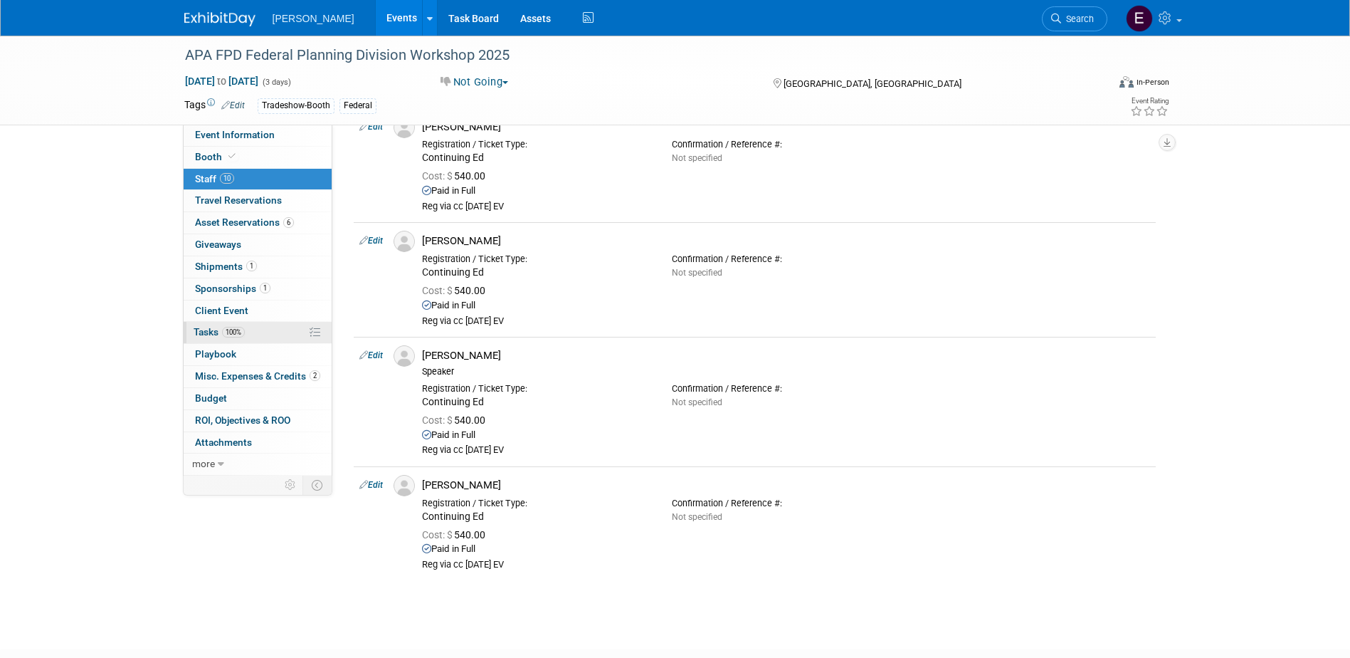
scroll to position [853, 0]
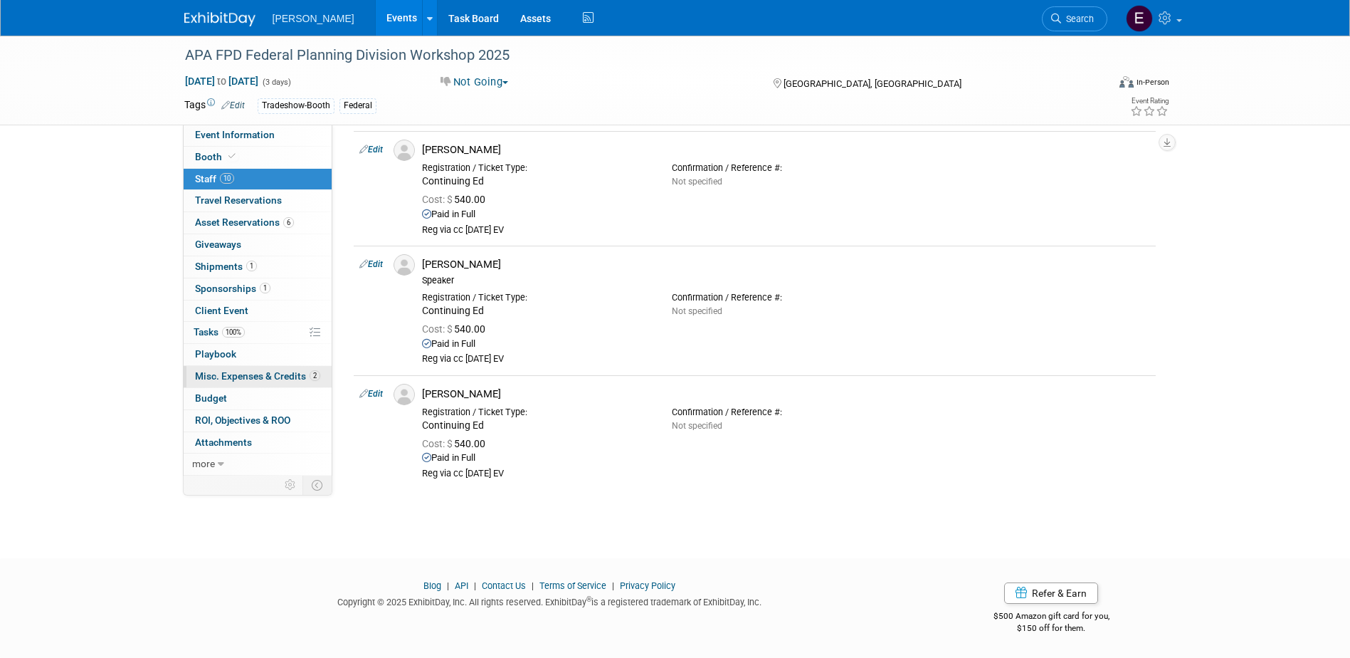
click at [243, 374] on span "Misc. Expenses & Credits 2" at bounding box center [257, 375] width 125 height 11
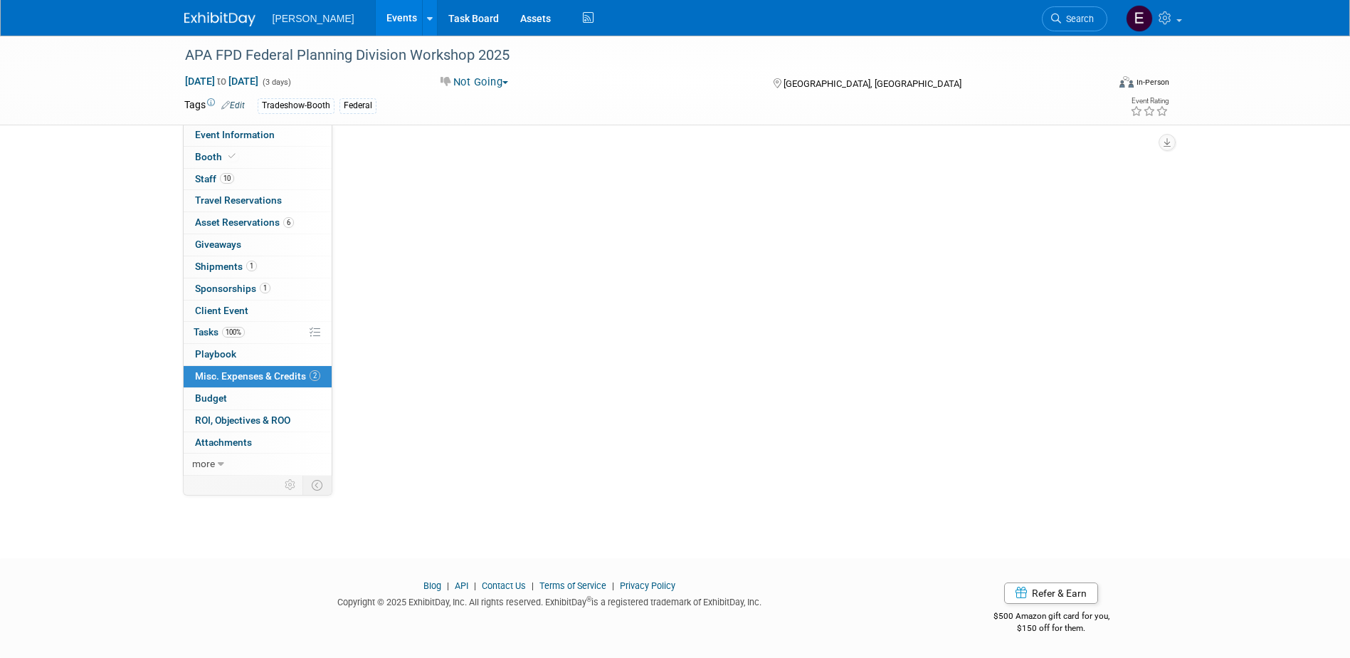
scroll to position [0, 0]
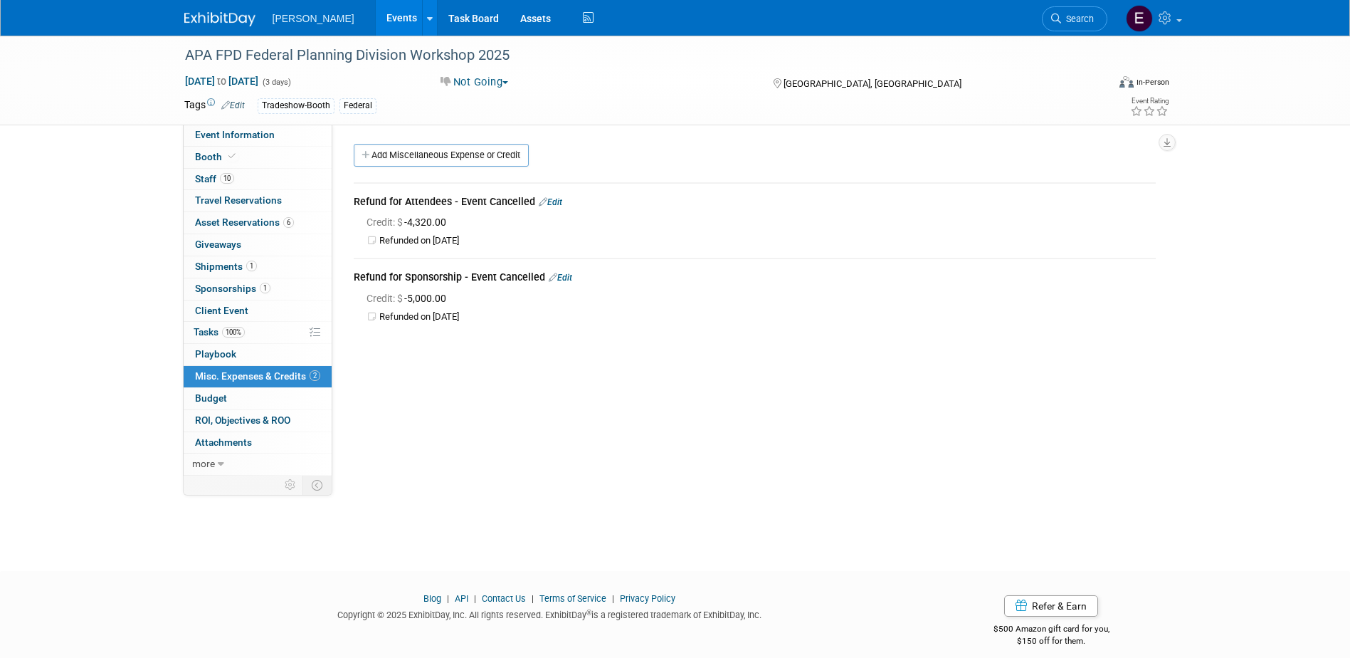
click at [551, 198] on link "Edit" at bounding box center [550, 202] width 23 height 10
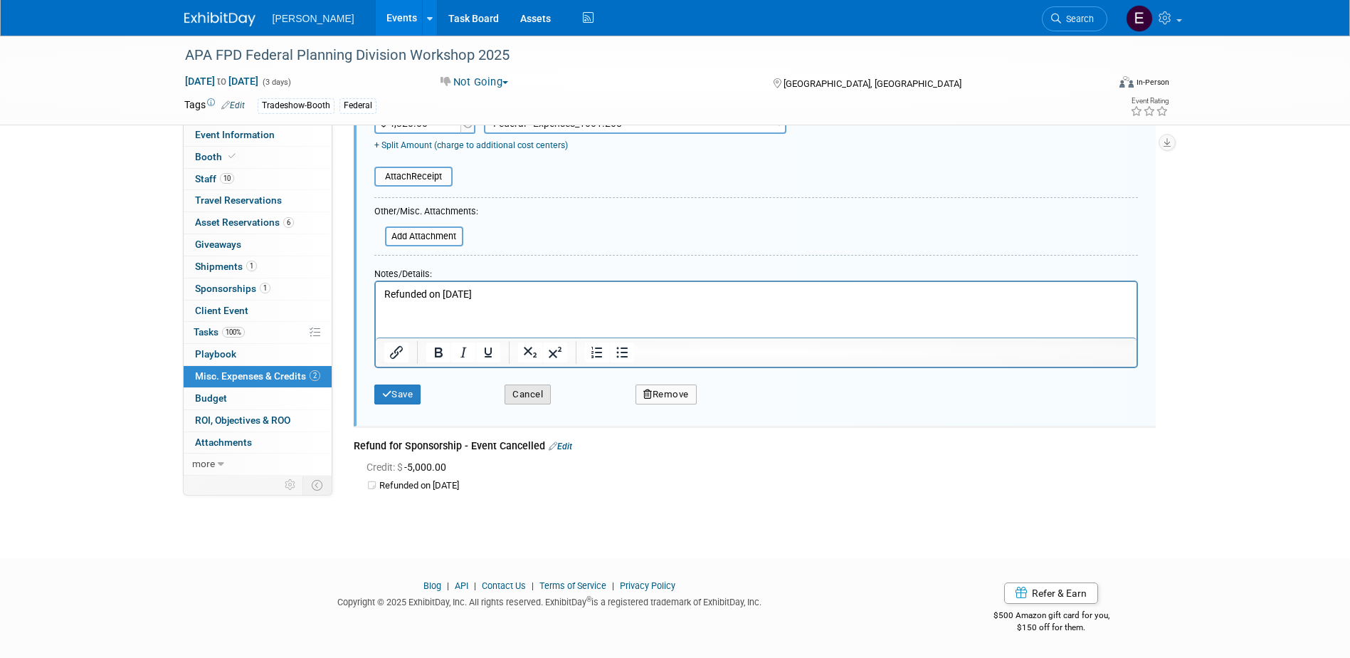
click at [531, 391] on button "Cancel" at bounding box center [528, 394] width 46 height 20
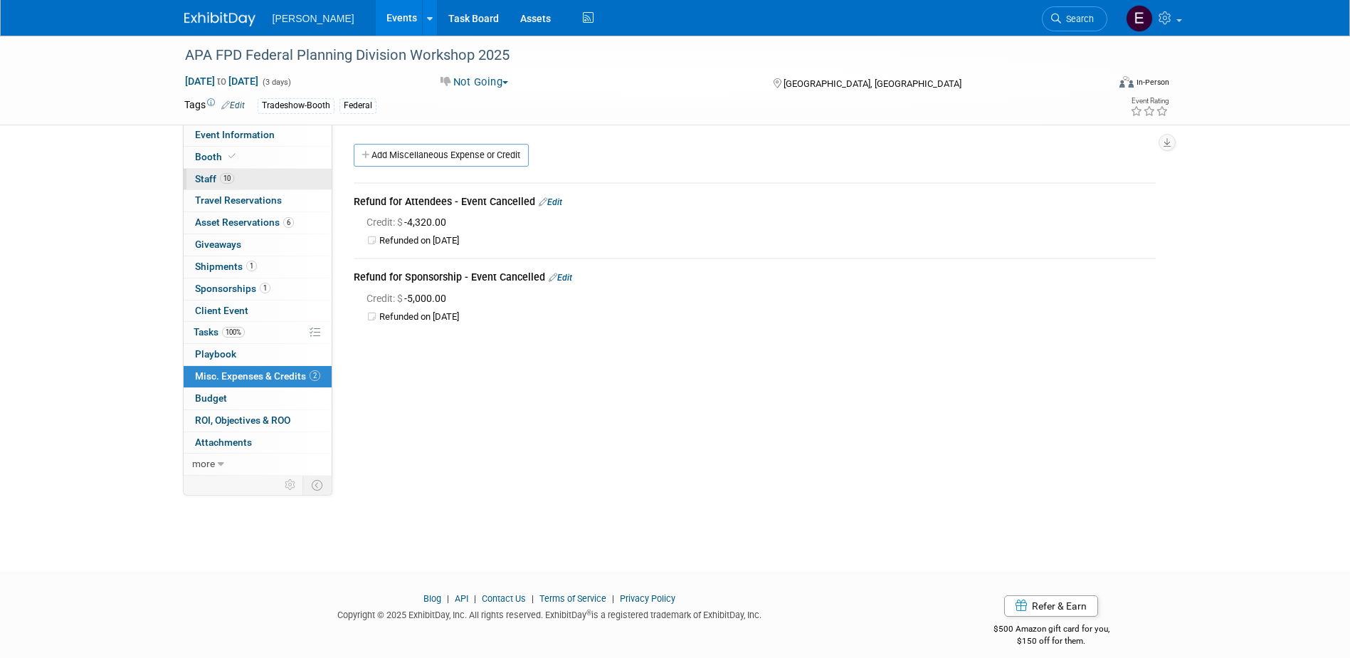
click at [216, 173] on span "Staff 10" at bounding box center [214, 178] width 39 height 11
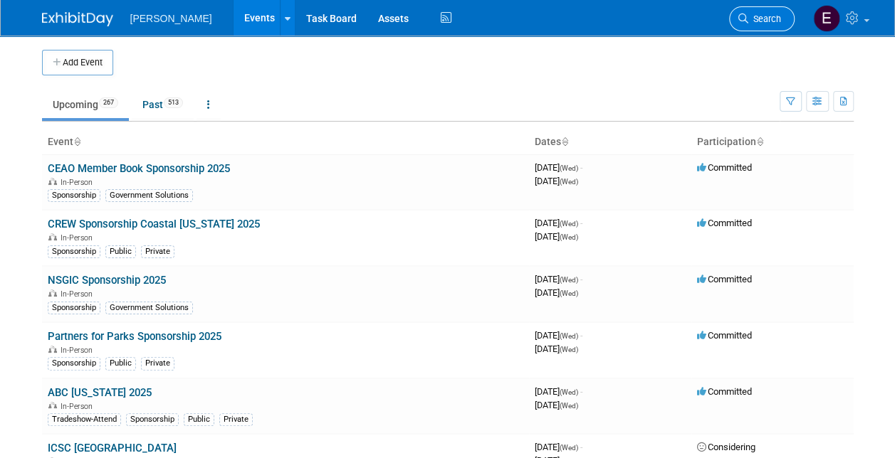
click at [747, 14] on icon at bounding box center [743, 19] width 10 height 10
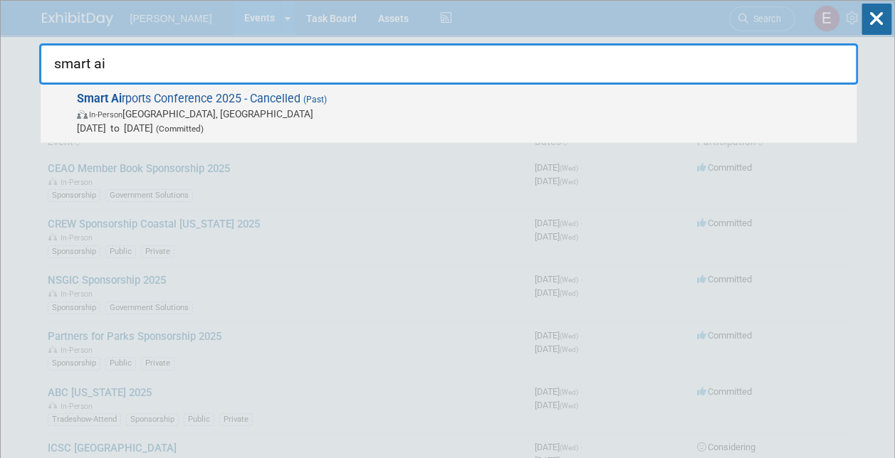
type input "smart ai"
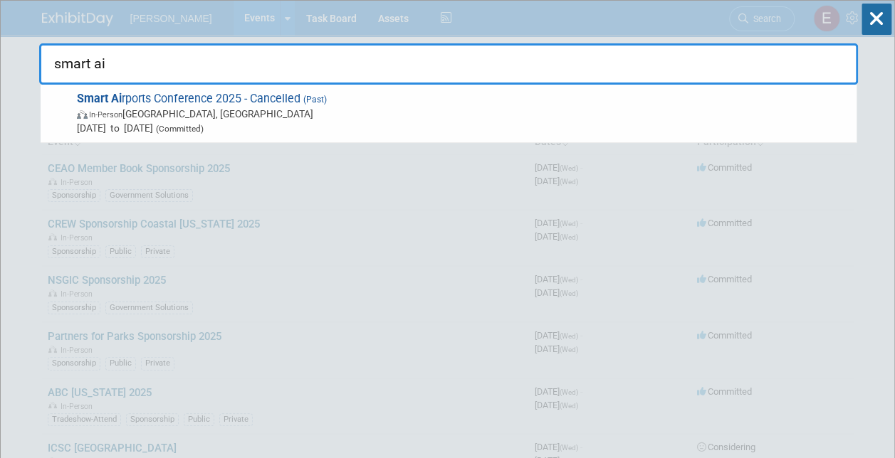
click at [149, 122] on span "[DATE] to [DATE] (Committed)" at bounding box center [463, 128] width 772 height 14
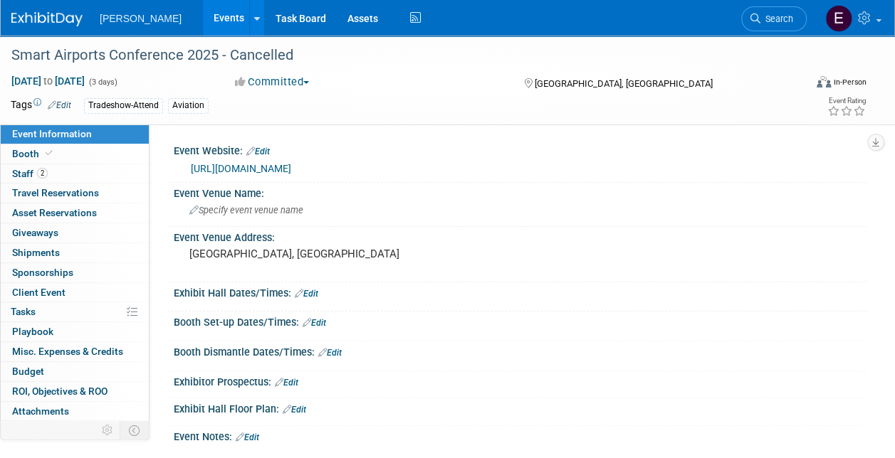
click at [259, 163] on link "[URL][DOMAIN_NAME]" at bounding box center [241, 168] width 100 height 11
click at [774, 9] on link "Search" at bounding box center [773, 18] width 65 height 25
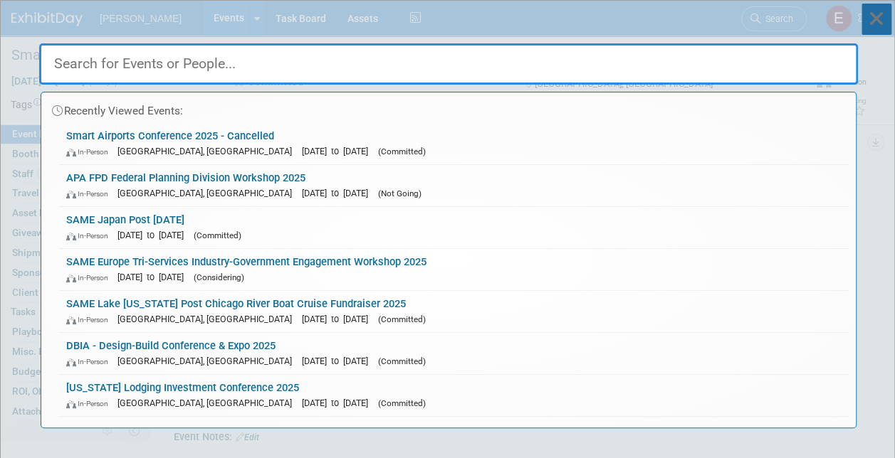
click at [874, 21] on icon at bounding box center [876, 19] width 30 height 31
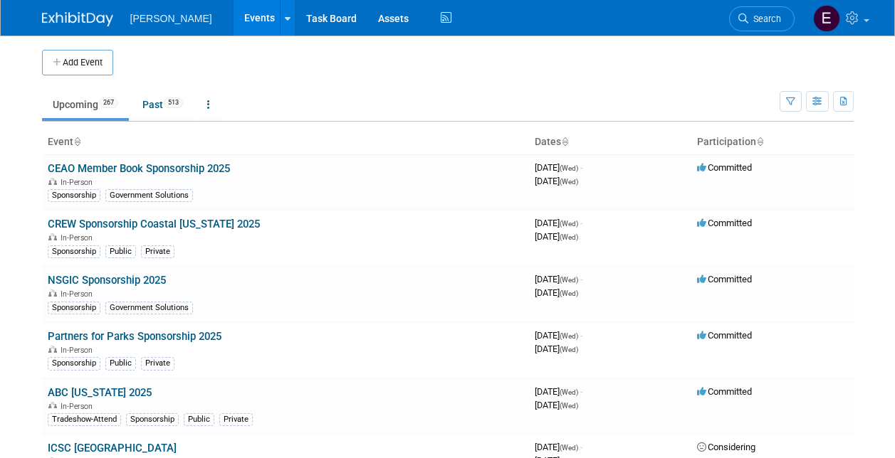
click at [768, 25] on link "Search" at bounding box center [761, 18] width 65 height 25
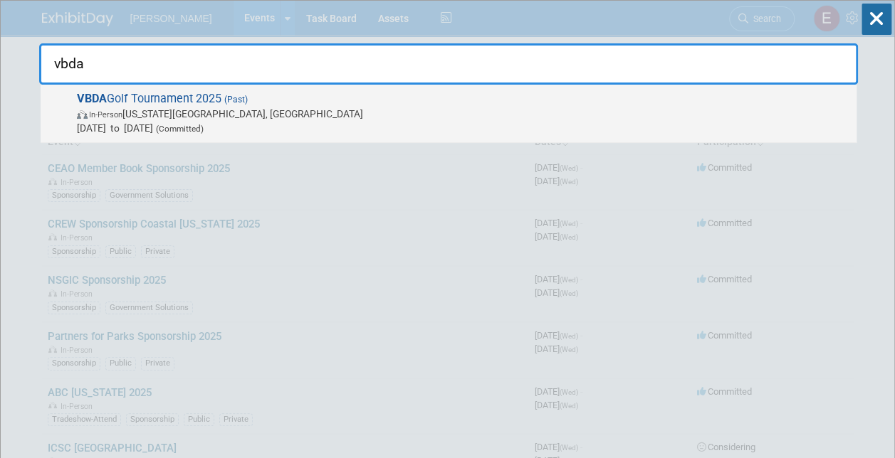
type input "vbda"
click at [211, 112] on span "In-Person Virginia Beach, VA" at bounding box center [463, 114] width 772 height 14
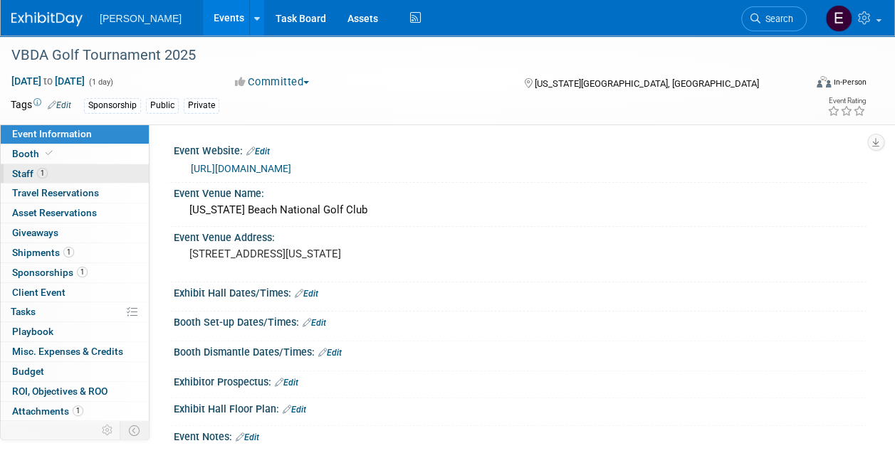
click at [73, 172] on link "1 Staff 1" at bounding box center [75, 173] width 148 height 19
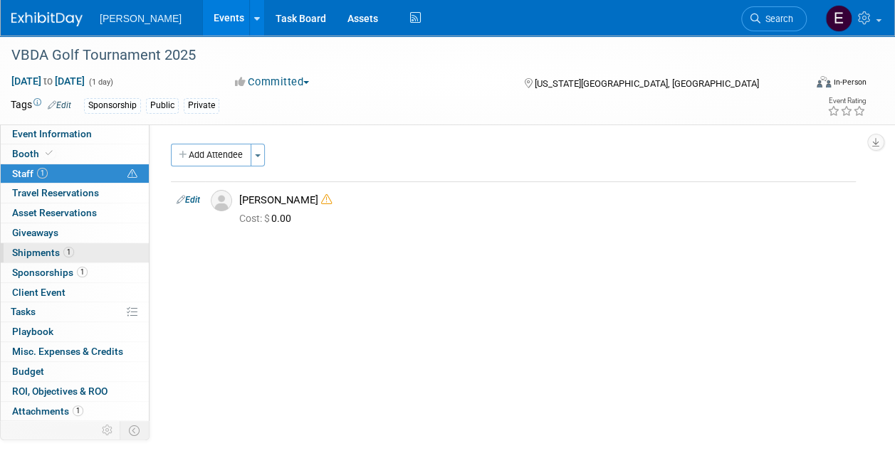
click at [61, 251] on span "Shipments 1" at bounding box center [43, 252] width 62 height 11
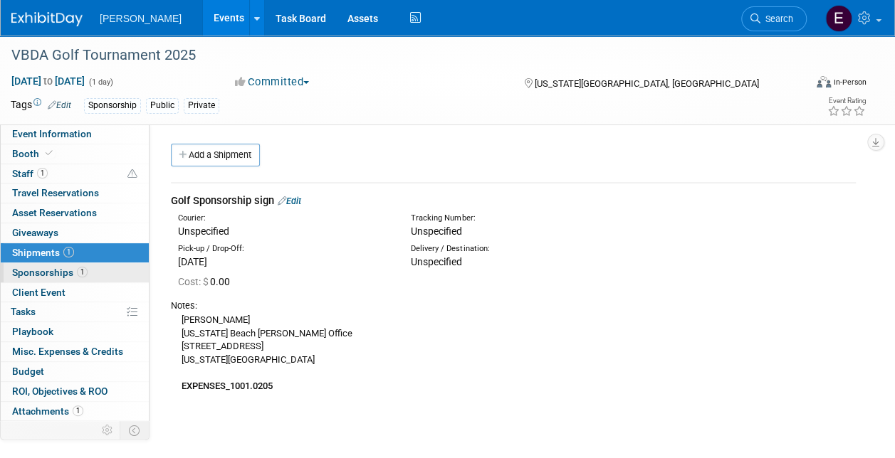
click at [60, 271] on span "Sponsorships 1" at bounding box center [49, 272] width 75 height 11
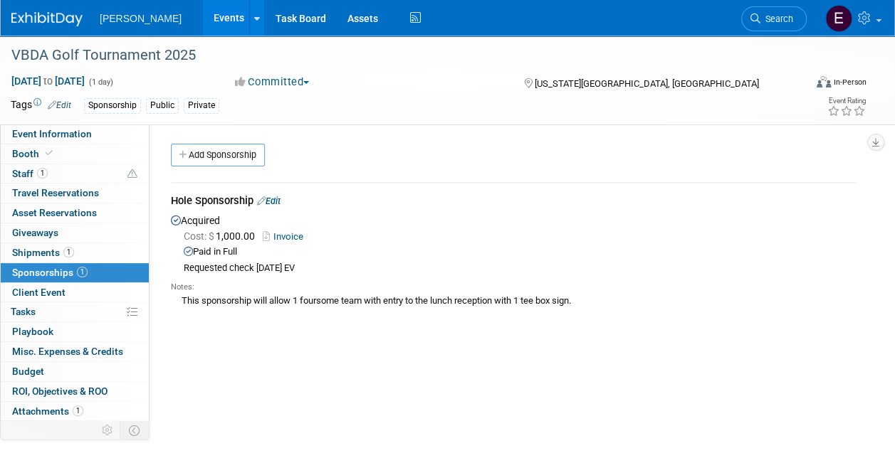
drag, startPoint x: 601, startPoint y: 297, endPoint x: 164, endPoint y: 294, distance: 437.0
click at [164, 294] on div "Hole Sponsorship Edit Acquired Cost: $ 1,000.00 Invoice Notes:" at bounding box center [513, 246] width 706 height 153
drag, startPoint x: 164, startPoint y: 294, endPoint x: 445, endPoint y: 270, distance: 282.2
click at [445, 270] on div "Requested check 3/19/25 EV" at bounding box center [520, 269] width 672 height 12
click at [522, 247] on div "Paid in Full" at bounding box center [520, 253] width 672 height 14
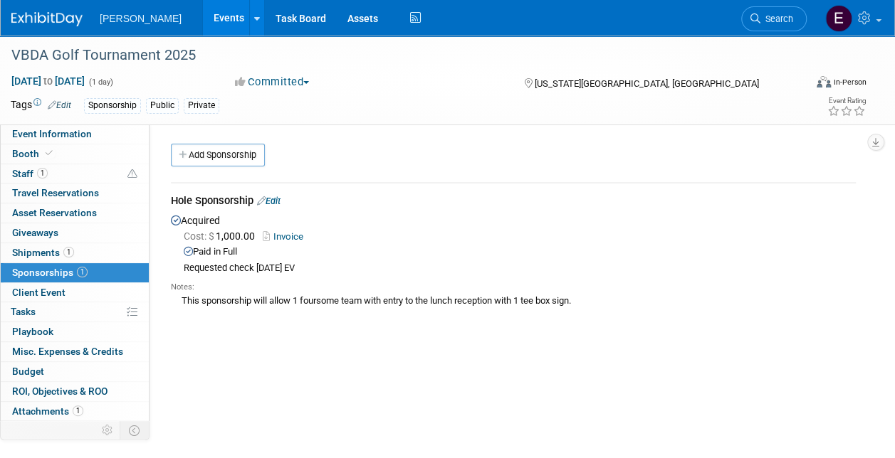
click at [522, 300] on div "This sponsorship will allow 1 foursome team with entry to the lunch reception w…" at bounding box center [513, 300] width 685 height 15
click at [669, 299] on div "This sponsorship will allow 1 foursome team with entry to the lunch reception w…" at bounding box center [513, 300] width 685 height 15
click at [575, 300] on div "This sponsorship will allow 1 foursome team with entry to the lunch reception w…" at bounding box center [513, 300] width 685 height 15
drag, startPoint x: 588, startPoint y: 297, endPoint x: 260, endPoint y: 268, distance: 328.7
click at [260, 268] on div "Acquired Cost: $ 1,000.00 Invoice Paid in Full Requested check 3/19/25 EV Notes:" at bounding box center [513, 261] width 685 height 100
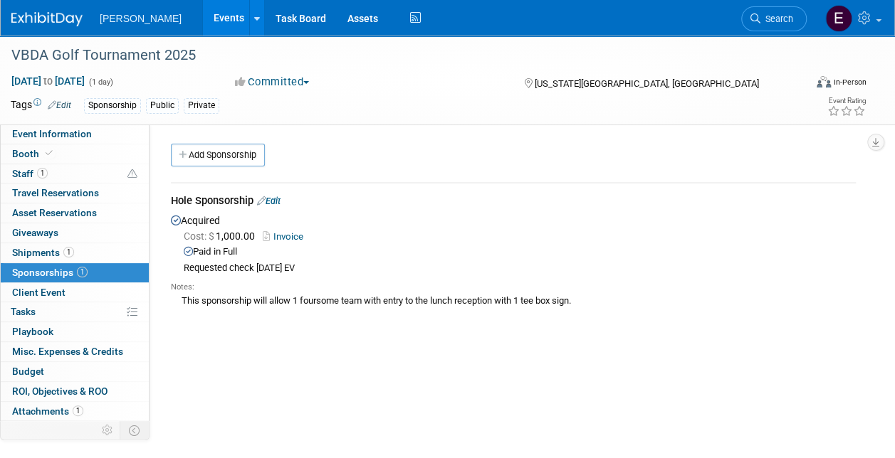
drag, startPoint x: 260, startPoint y: 268, endPoint x: 371, endPoint y: 258, distance: 110.8
click at [371, 258] on div "Cost: $ 1,000.00 Invoice Paid in Full Requested check 3/19/25 EV" at bounding box center [513, 252] width 685 height 46
click at [286, 265] on div "Requested check 3/19/25 EV" at bounding box center [520, 269] width 672 height 12
click at [68, 131] on span "Event Information" at bounding box center [52, 133] width 80 height 11
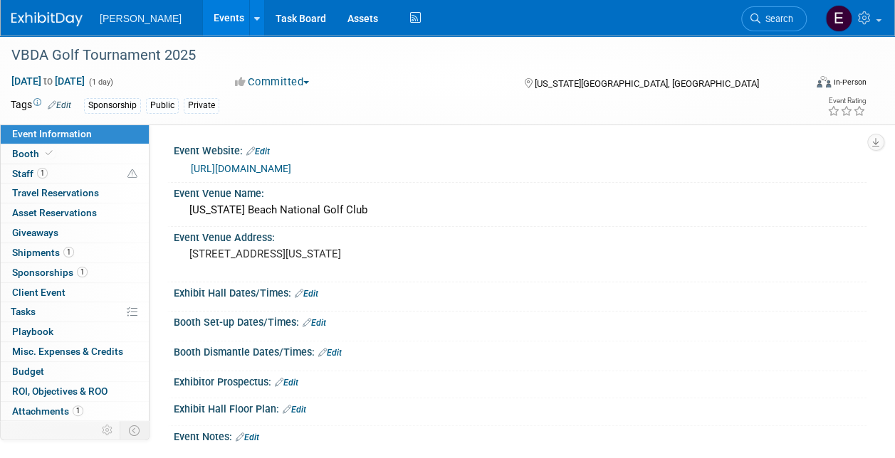
click at [291, 166] on link "https://www.yesvirginiabeach.com/about-us/golf-tournament" at bounding box center [241, 168] width 100 height 11
click at [91, 172] on link "1 Staff 1" at bounding box center [75, 173] width 148 height 19
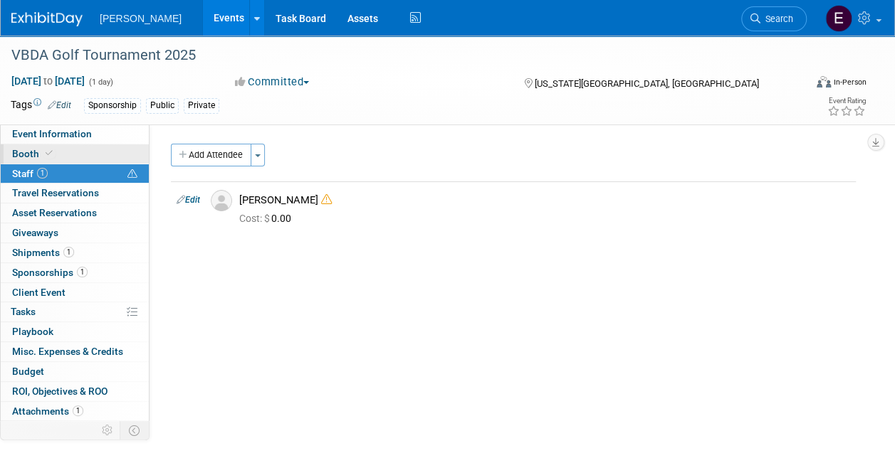
click at [100, 147] on link "Booth" at bounding box center [75, 153] width 148 height 19
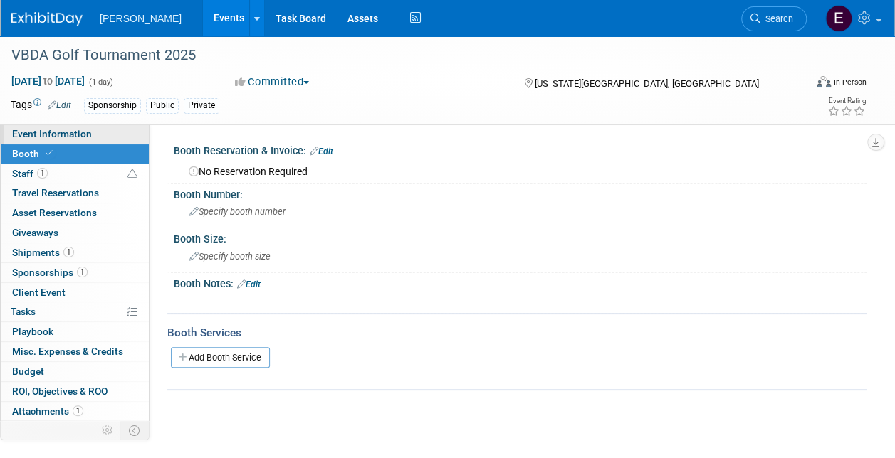
click at [108, 130] on link "Event Information" at bounding box center [75, 134] width 148 height 19
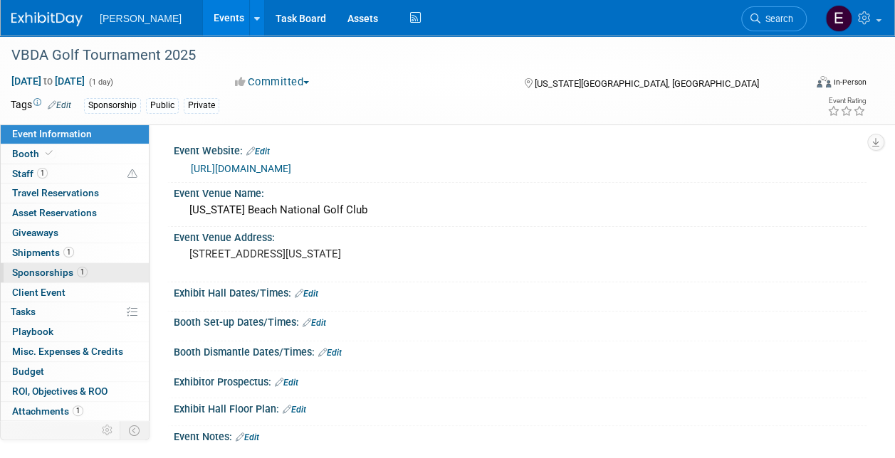
click at [104, 268] on link "1 Sponsorships 1" at bounding box center [75, 272] width 148 height 19
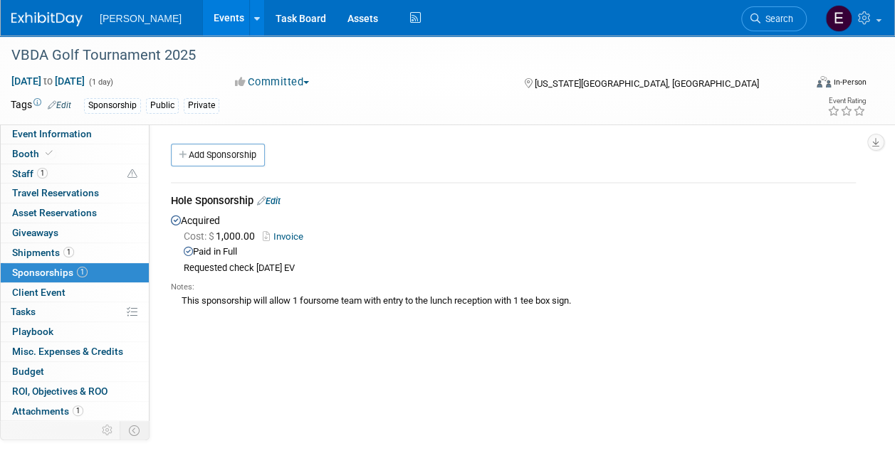
drag, startPoint x: 476, startPoint y: 316, endPoint x: 181, endPoint y: 302, distance: 295.0
click at [181, 302] on div "This sponsorship will allow 1 foursome team with entry to the lunch reception w…" at bounding box center [513, 300] width 685 height 15
click at [458, 247] on div "Cost: $ 1,000.00 Invoice Paid in Full Requested check 3/19/25 EV" at bounding box center [513, 252] width 685 height 46
drag, startPoint x: 458, startPoint y: 247, endPoint x: 379, endPoint y: 289, distance: 89.5
click at [379, 289] on div "Notes:" at bounding box center [513, 287] width 685 height 11
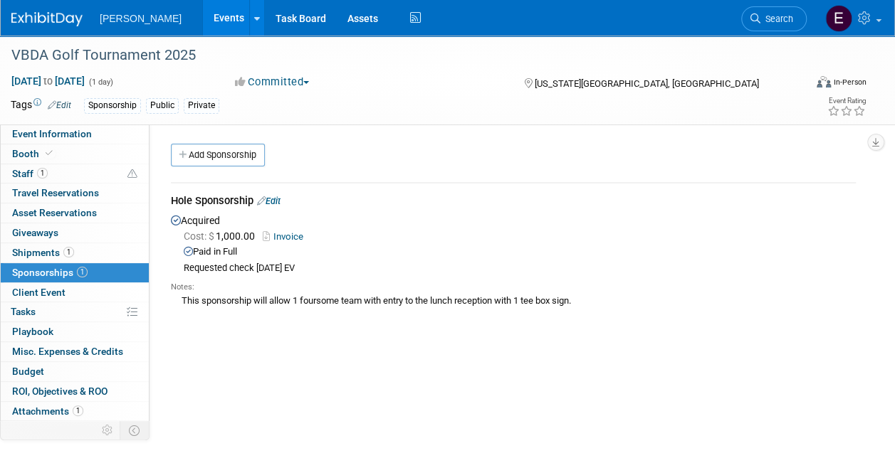
drag, startPoint x: 606, startPoint y: 300, endPoint x: 181, endPoint y: 295, distance: 425.6
click at [181, 295] on div "This sponsorship will allow 1 foursome team with entry to the lunch reception w…" at bounding box center [513, 300] width 685 height 15
drag, startPoint x: 181, startPoint y: 295, endPoint x: 198, endPoint y: 289, distance: 18.2
click at [194, 289] on div "Notes:" at bounding box center [513, 287] width 685 height 11
click at [273, 299] on div "This sponsorship will allow 1 foursome team with entry to the lunch reception w…" at bounding box center [513, 300] width 685 height 15
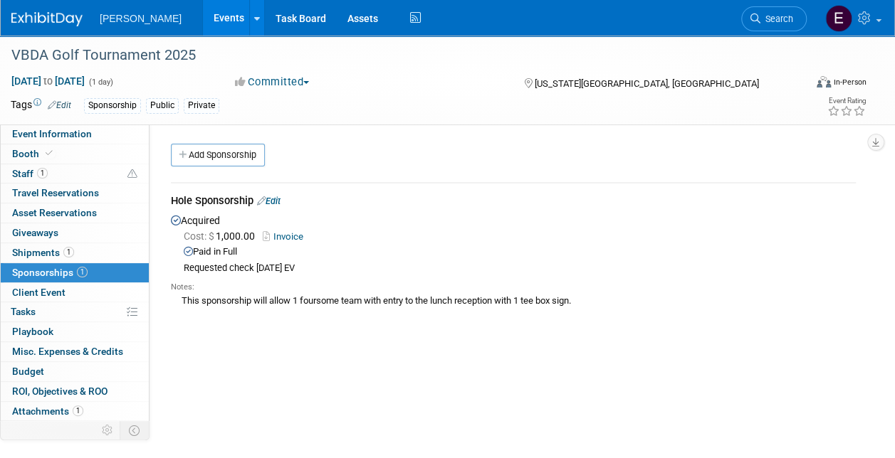
click at [203, 10] on link "Events" at bounding box center [229, 18] width 52 height 36
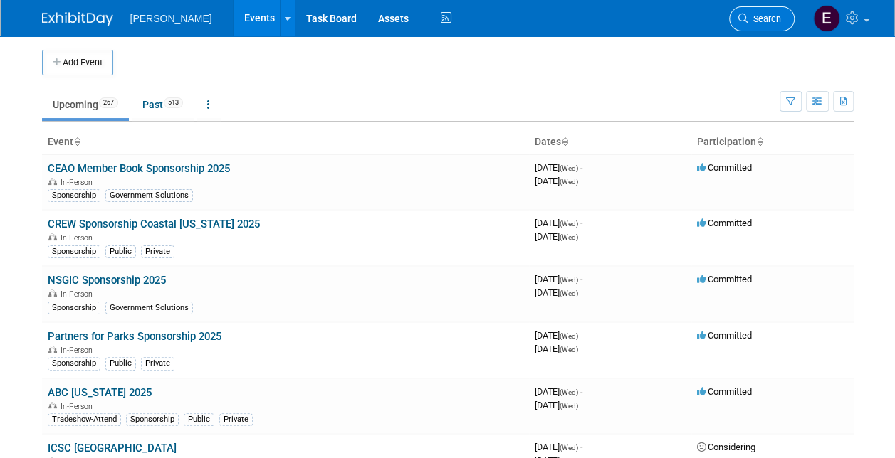
click at [775, 21] on span "Search" at bounding box center [764, 19] width 33 height 11
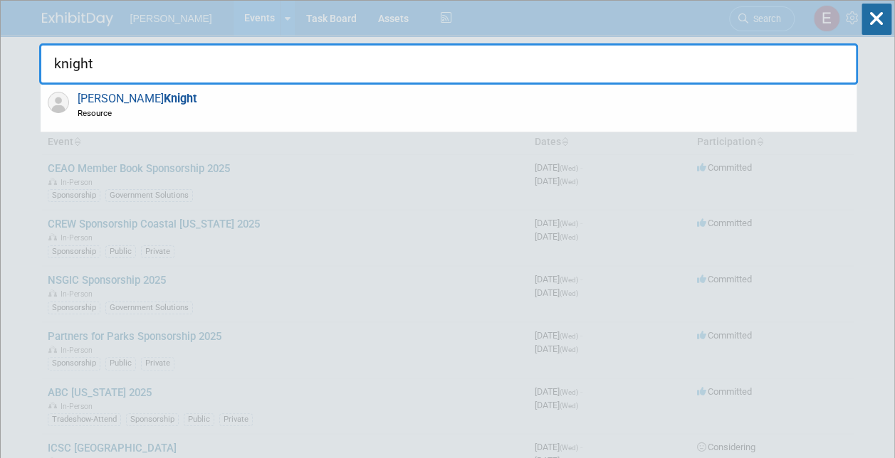
click at [130, 77] on input "knight" at bounding box center [448, 63] width 818 height 41
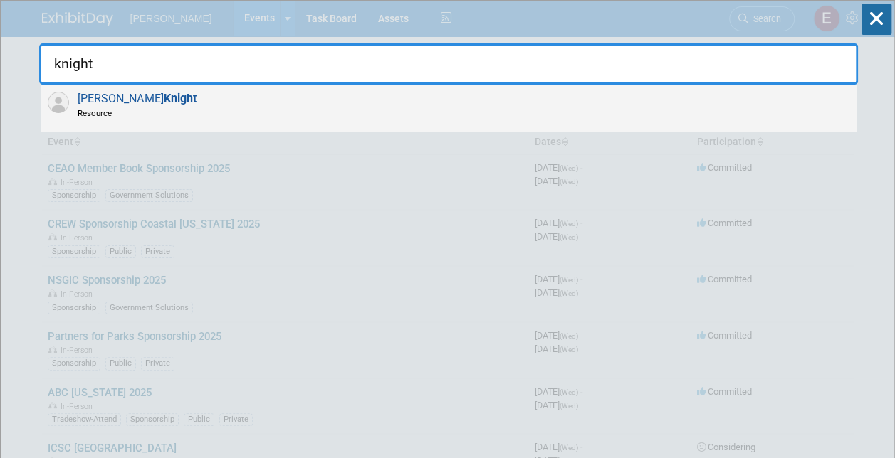
type input "knight"
click at [164, 102] on strong "Knight" at bounding box center [180, 99] width 33 height 14
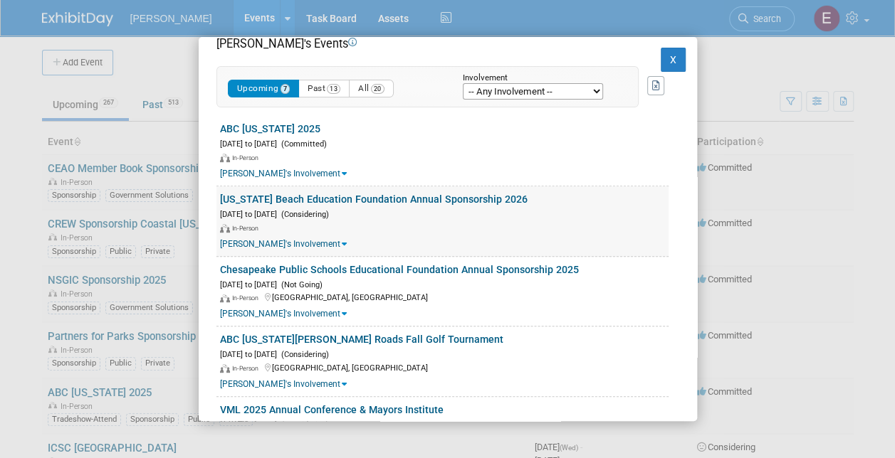
scroll to position [211, 0]
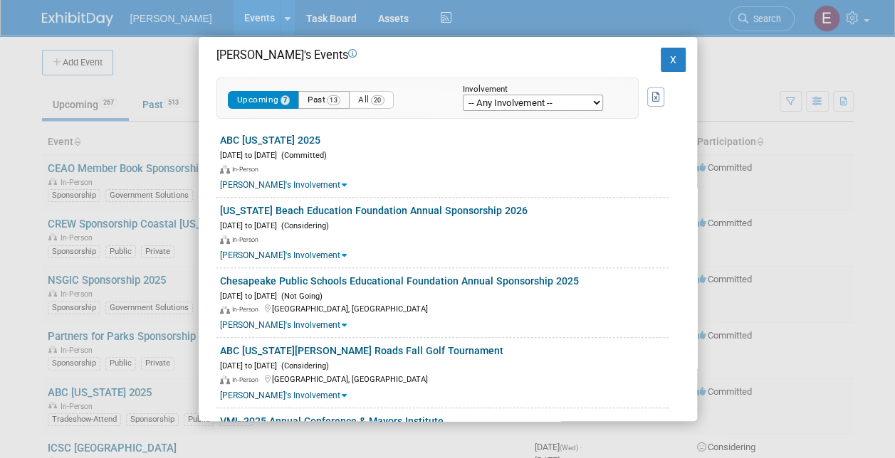
click at [322, 97] on button "Past 13" at bounding box center [323, 100] width 51 height 18
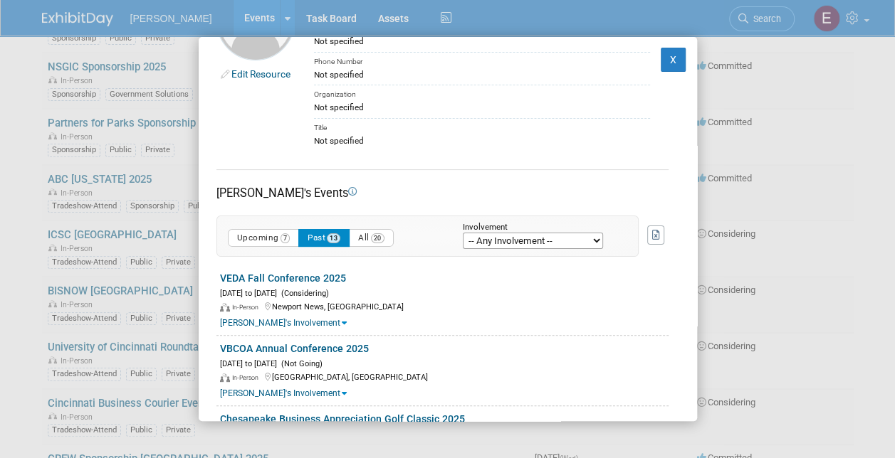
scroll to position [59, 0]
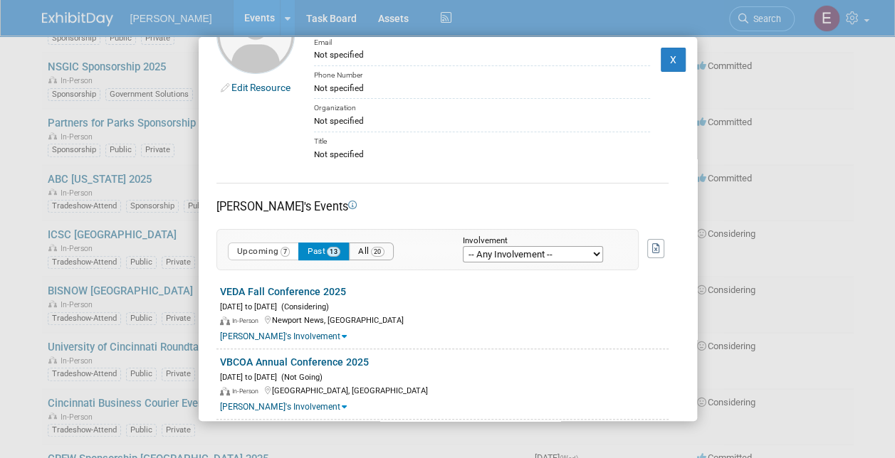
click at [374, 251] on button "All 20" at bounding box center [371, 252] width 45 height 18
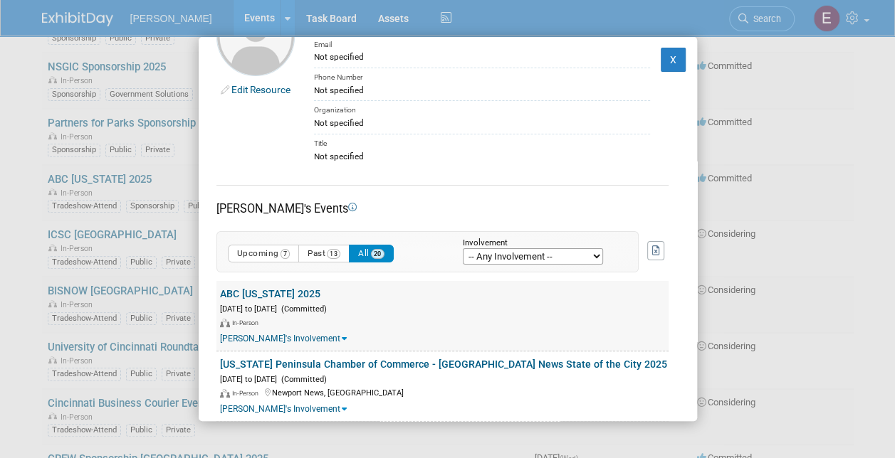
scroll to position [0, 0]
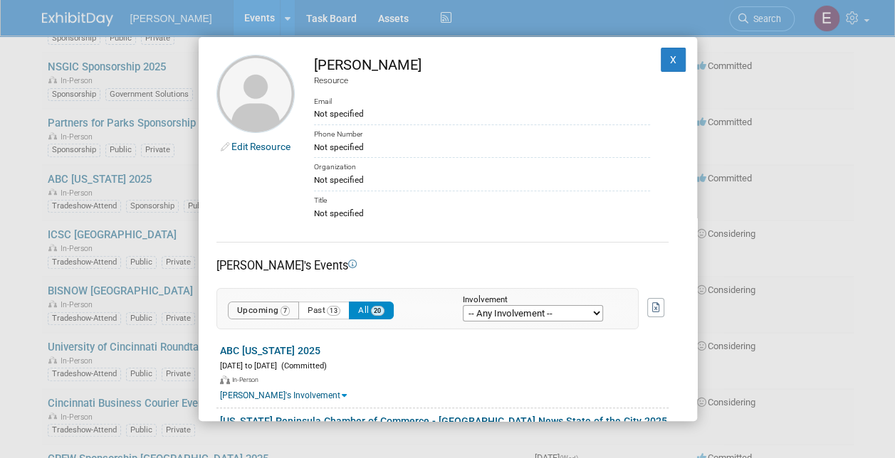
click at [258, 309] on button "Upcoming 7" at bounding box center [264, 311] width 72 height 18
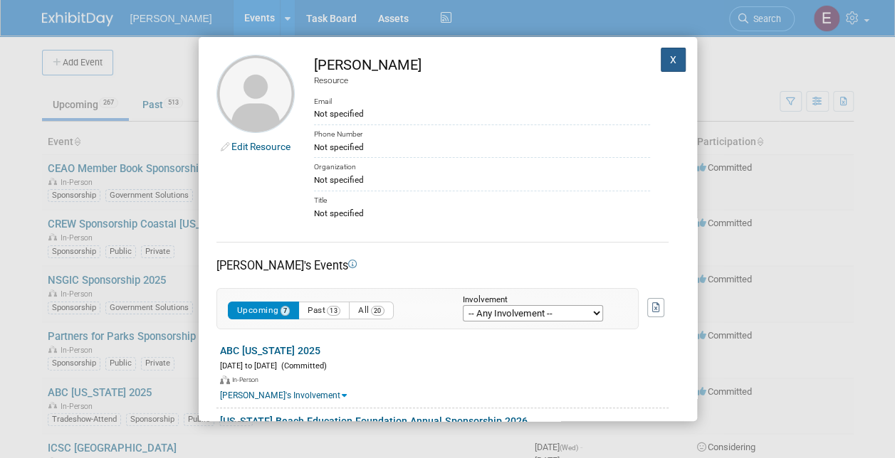
click at [662, 48] on button "X" at bounding box center [673, 60] width 26 height 24
